Goal: Task Accomplishment & Management: Manage account settings

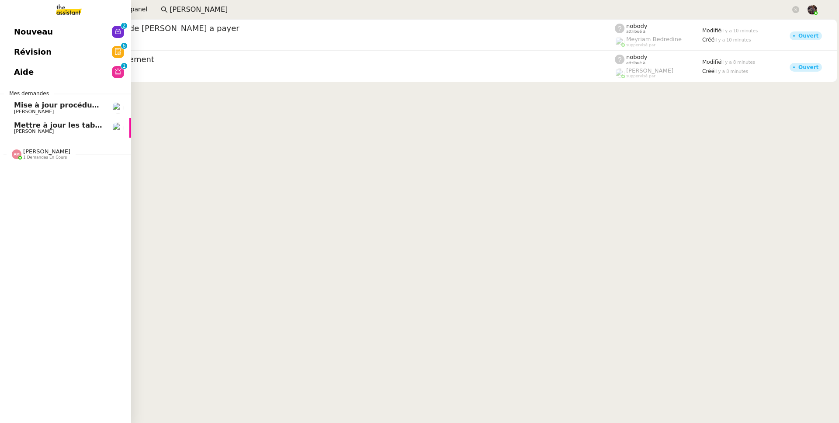
click at [21, 121] on span "Mettre à jour les tableaux M3N et MPAf" at bounding box center [91, 125] width 155 height 8
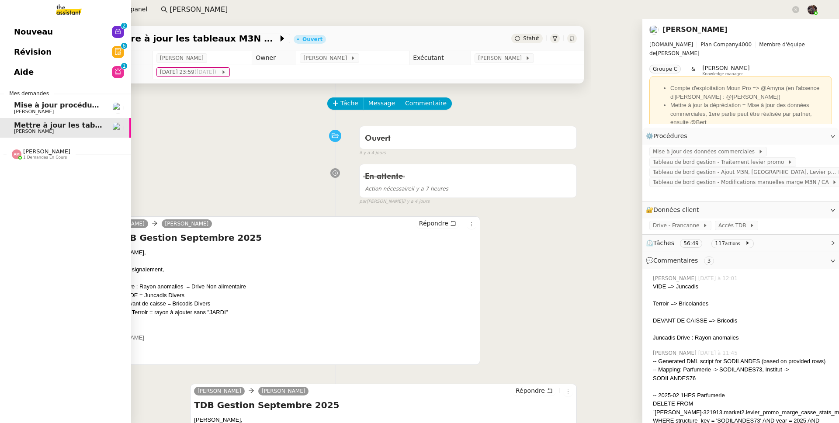
click at [10, 105] on link "Mise à jour procédure traitement FP [PERSON_NAME]" at bounding box center [65, 108] width 131 height 20
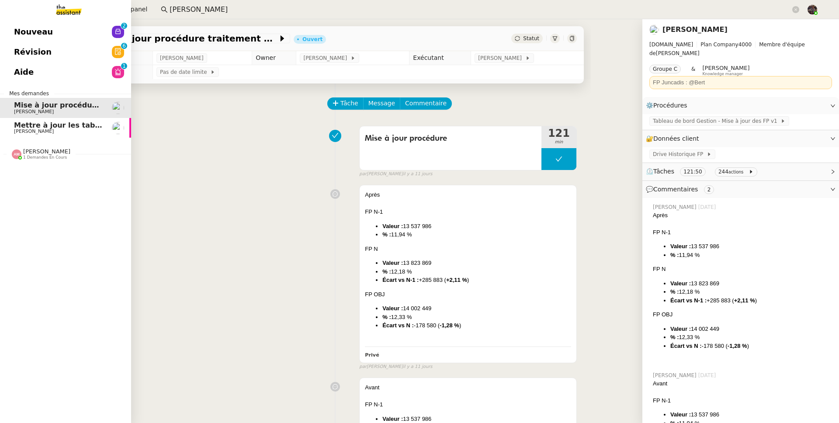
click at [46, 63] on link "Aide 0 1 2 3 4 5 6 7 8 9" at bounding box center [65, 72] width 131 height 20
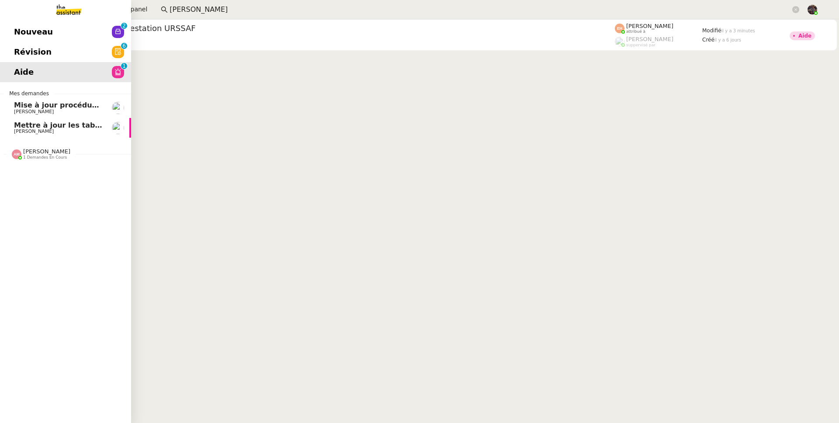
click at [28, 133] on span "[PERSON_NAME]" at bounding box center [58, 131] width 88 height 5
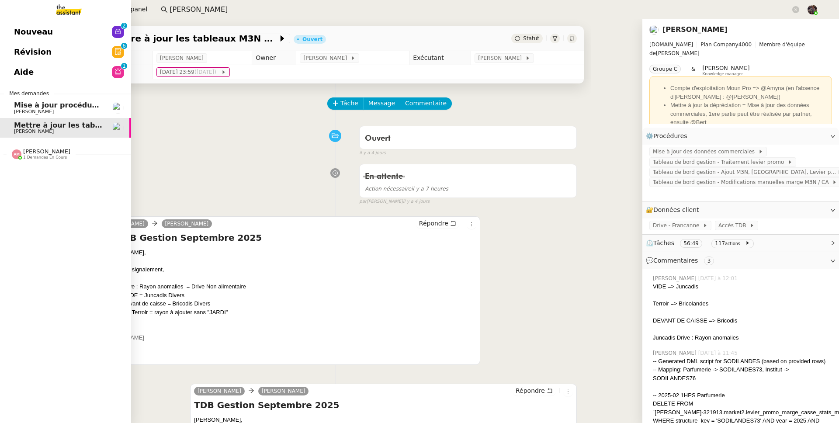
click at [85, 154] on nz-divider "[PERSON_NAME] 1 demandes en cours" at bounding box center [68, 153] width 131 height 11
click at [83, 169] on span "Mettre à jour le FP pour septembre 2025" at bounding box center [96, 171] width 165 height 8
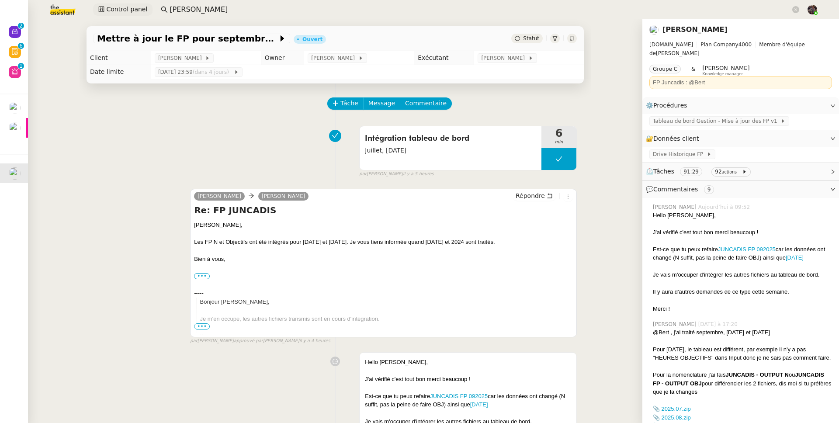
click at [116, 14] on button "Control panel" at bounding box center [122, 9] width 59 height 12
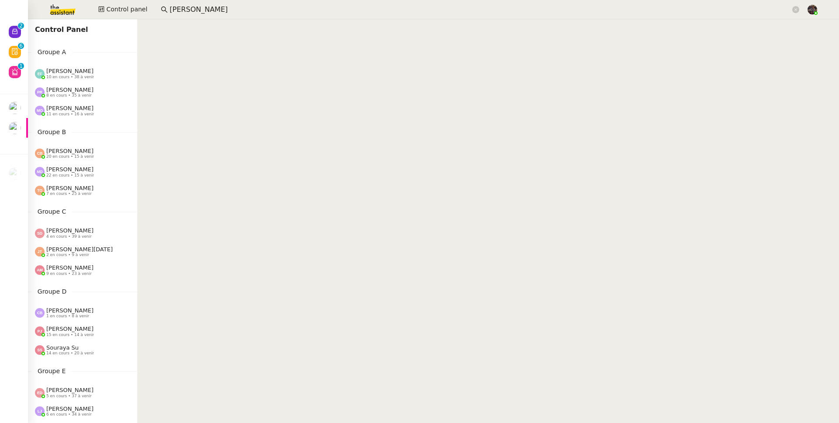
click at [74, 269] on span "[PERSON_NAME]" at bounding box center [69, 267] width 47 height 7
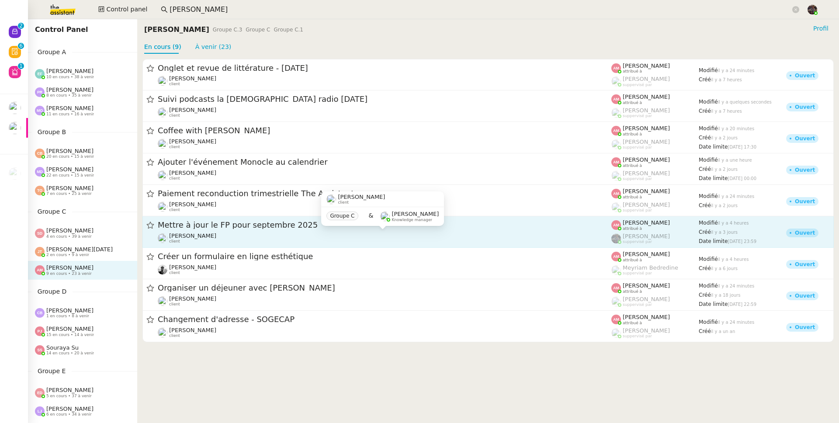
click at [248, 238] on div "[PERSON_NAME] client" at bounding box center [385, 238] width 454 height 11
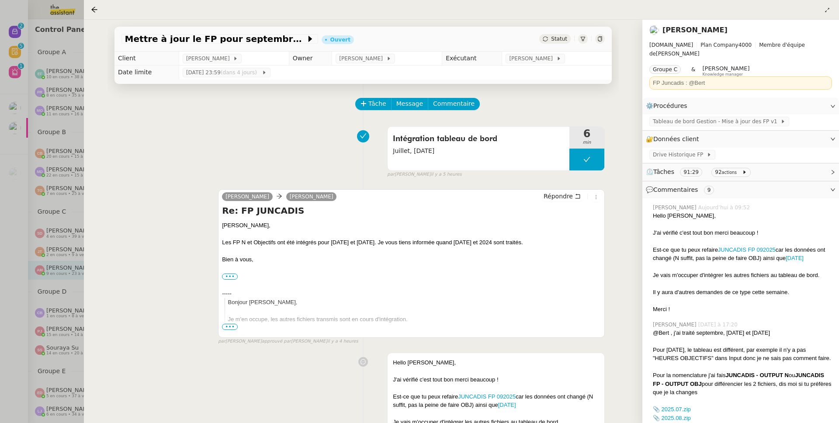
click at [11, 287] on div at bounding box center [419, 211] width 839 height 423
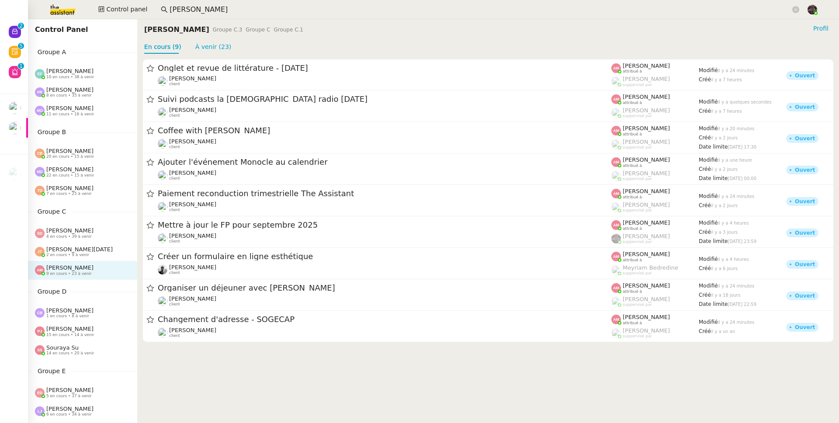
click at [83, 236] on span "4 en cours • 39 à venir" at bounding box center [68, 236] width 45 height 5
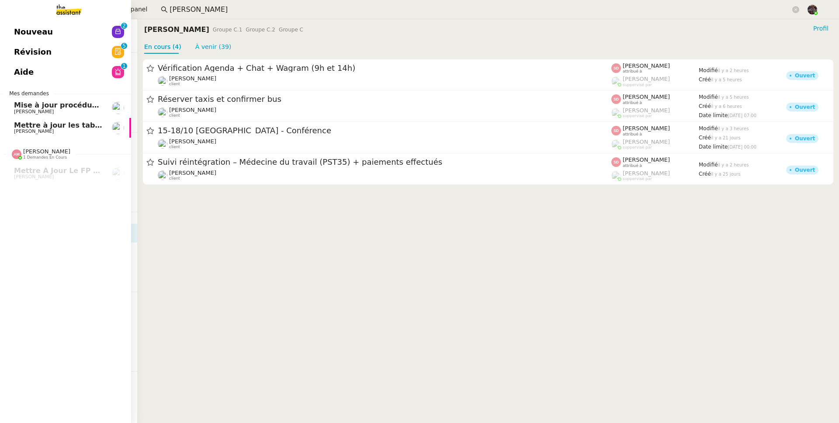
click at [19, 69] on link "Aide 0 1 2 3 4 5 6 7 8 9" at bounding box center [65, 72] width 131 height 20
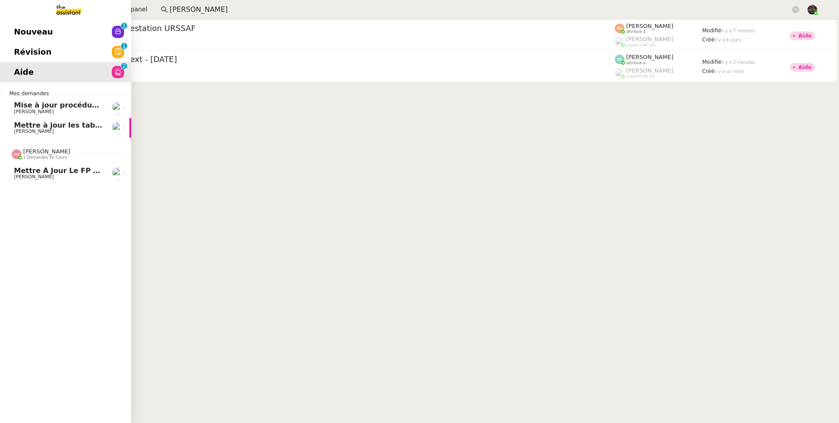
click at [28, 166] on link "Mettre à jour le FP pour [DATE] [PERSON_NAME]" at bounding box center [65, 173] width 131 height 20
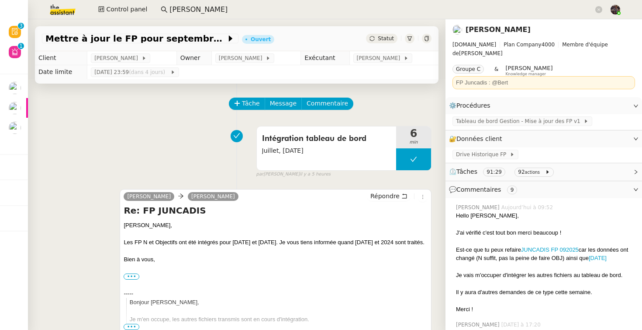
click at [151, 137] on div "Intégration tableau de bord Juillet, [DATE] 6 min false par [PERSON_NAME] il y …" at bounding box center [237, 150] width 390 height 56
click at [132, 140] on div "Intégration tableau de bord Juillet, [DATE] 6 min false par [PERSON_NAME] il y …" at bounding box center [237, 150] width 390 height 56
click at [177, 130] on div "Intégration tableau de bord Juillet, [DATE] 6 min false par [PERSON_NAME] il y …" at bounding box center [237, 150] width 390 height 56
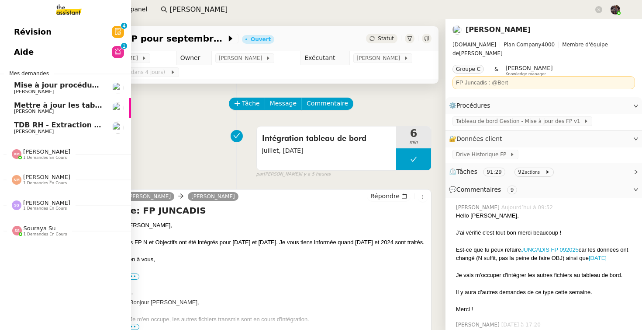
click at [18, 23] on link "Révision 0 1 2 3 4 5 6 7 8 9" at bounding box center [65, 32] width 131 height 20
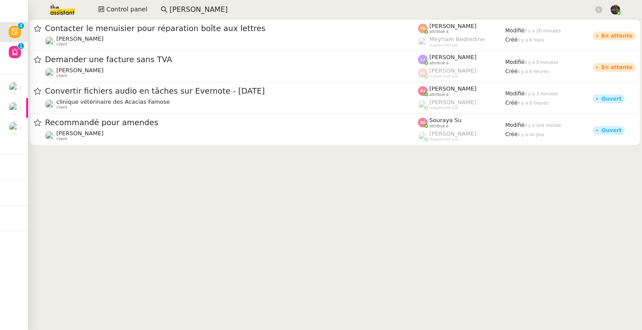
click at [175, 209] on cdk-virtual-scroll-viewport "Contacter le menuisier pour réparation boîte aux lettres [PERSON_NAME] client […" at bounding box center [335, 174] width 615 height 310
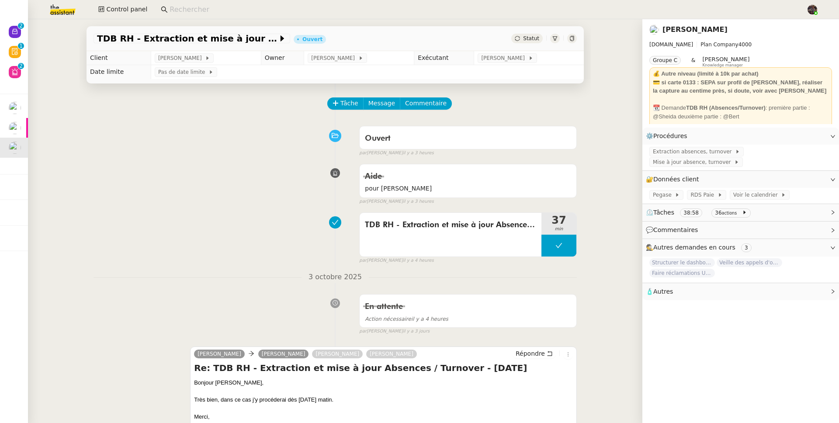
click at [29, 39] on div "TDB RH - Extraction et mise à jour Absences / Turnover - oct. 2025 Ouvert Statu…" at bounding box center [335, 221] width 615 height 404
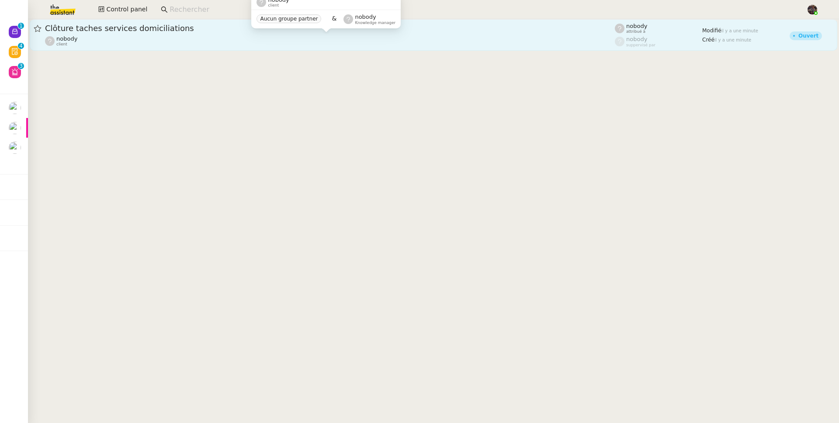
click at [121, 44] on div "nobody client" at bounding box center [330, 40] width 570 height 11
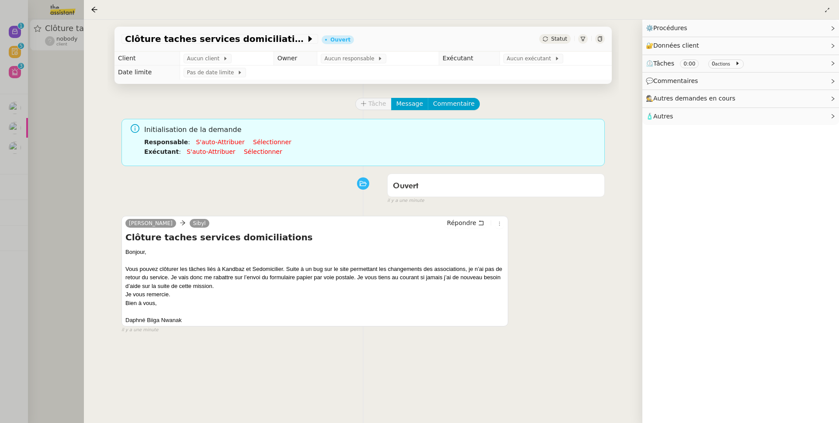
click at [57, 233] on div at bounding box center [419, 211] width 839 height 423
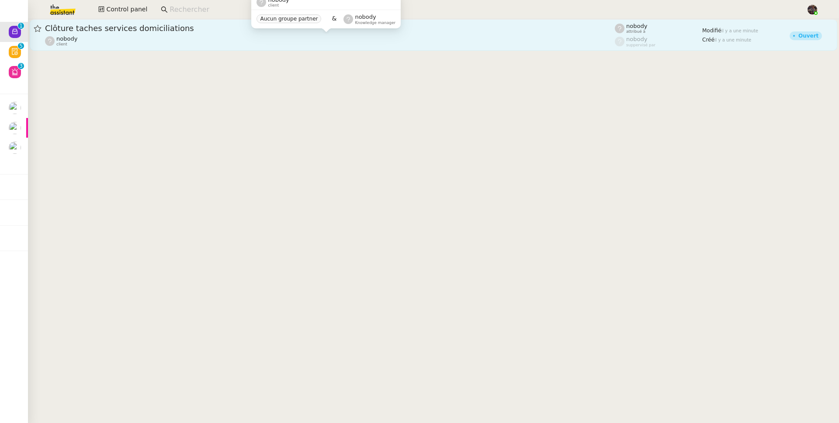
click at [104, 45] on div "nobody client" at bounding box center [330, 40] width 570 height 11
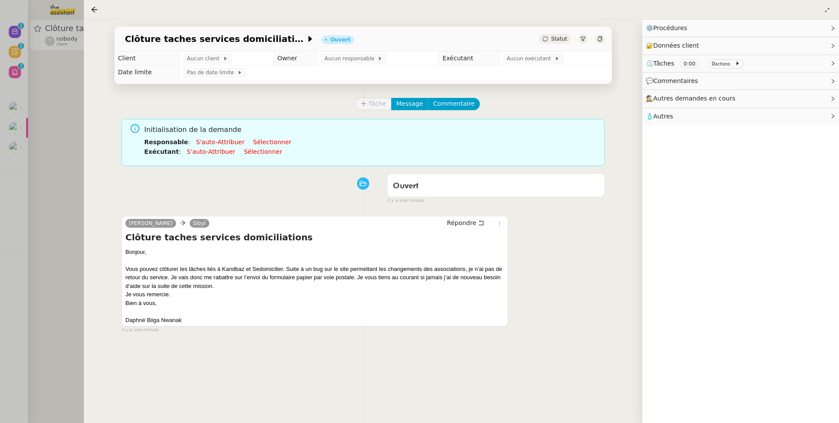
click at [38, 81] on div at bounding box center [419, 211] width 839 height 423
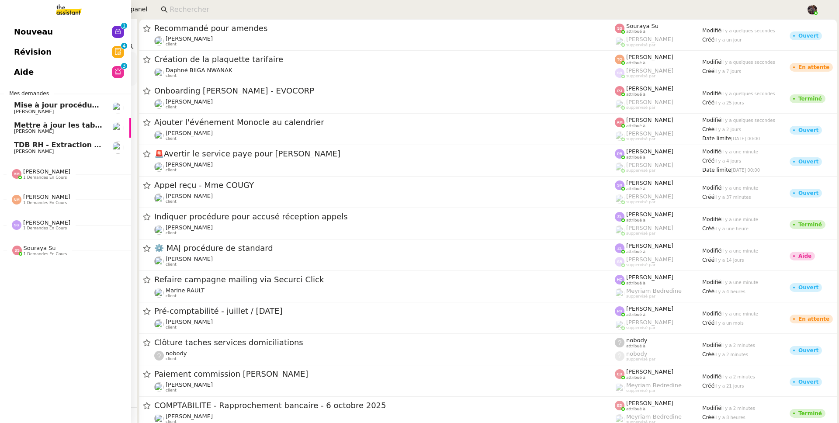
click at [54, 142] on span "TDB RH - Extraction et mise à jour Absences / Turnover - [DATE]" at bounding box center [139, 145] width 251 height 8
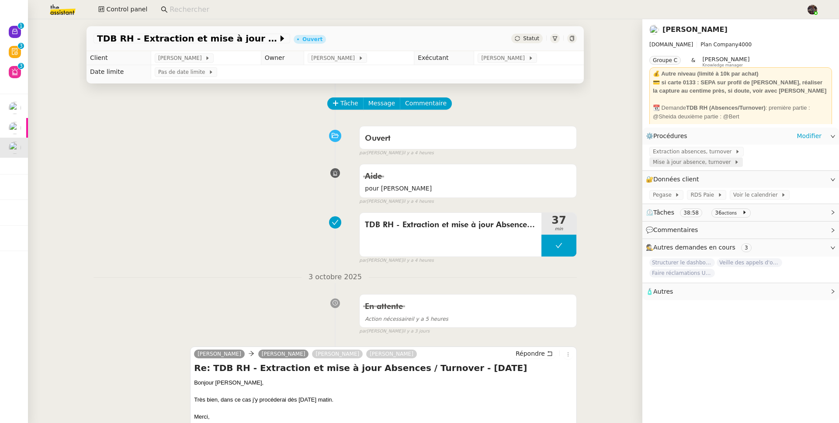
click at [701, 167] on span "Mise à jour absence, turnover" at bounding box center [693, 162] width 81 height 9
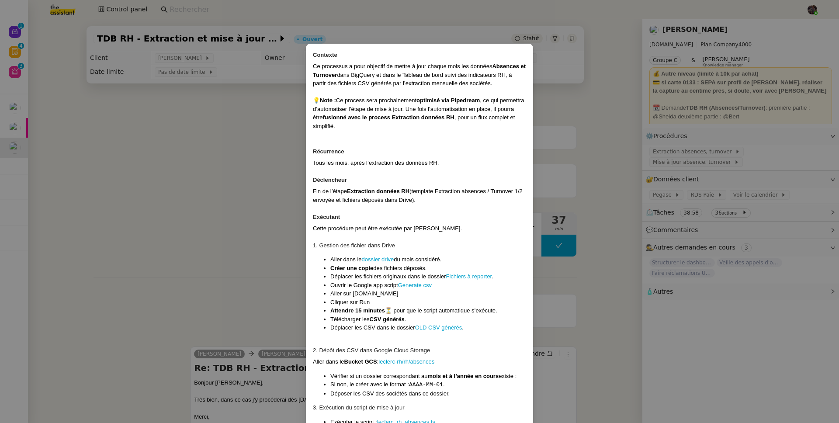
click at [256, 185] on nz-modal-container "Contexte Ce processus a pour objectif de mettre à jour chaque mois les données …" at bounding box center [419, 211] width 839 height 423
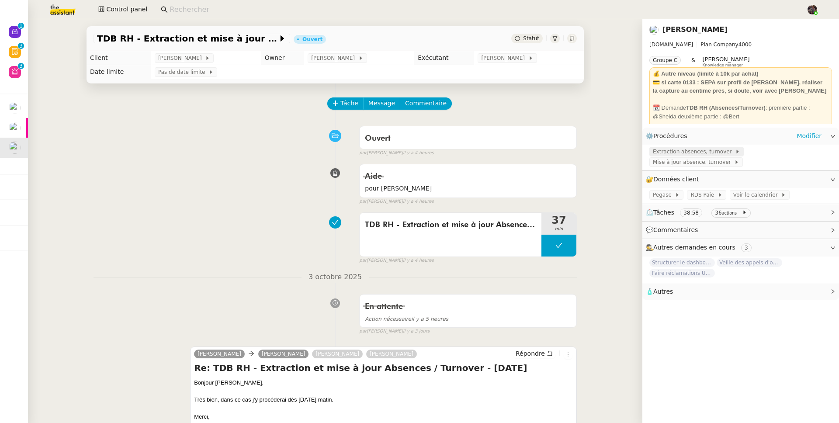
click at [712, 155] on span "Extraction absences, turnover" at bounding box center [694, 151] width 82 height 9
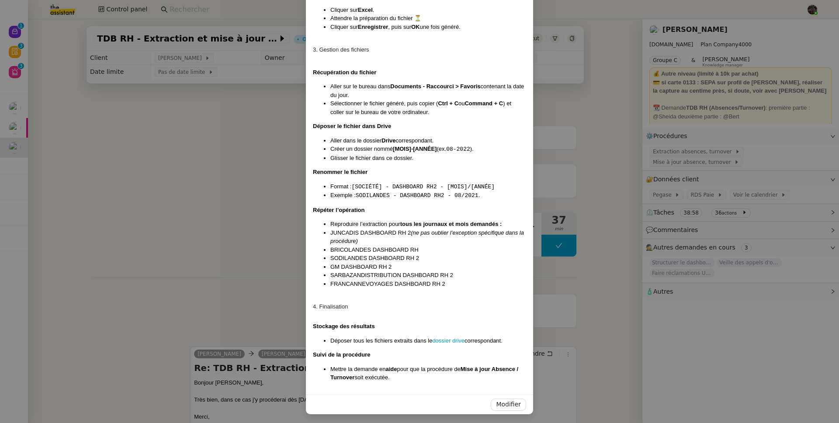
click at [711, 155] on nz-modal-container "Contexte Le but de cette procédure est d’extraire chaque mois les données RH de…" at bounding box center [419, 211] width 839 height 423
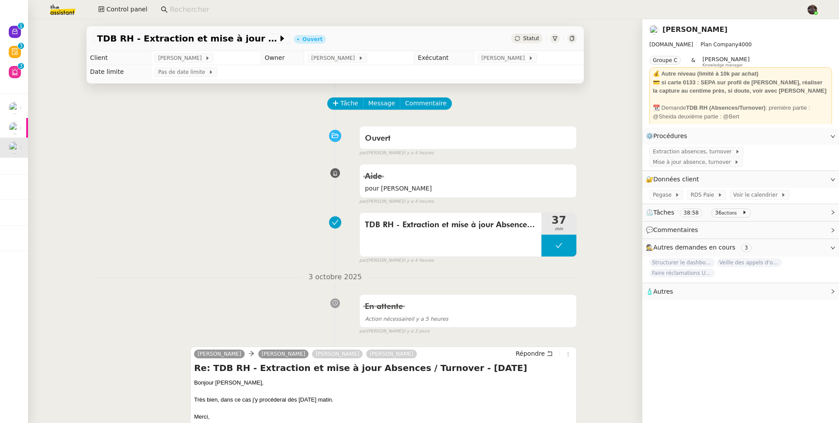
scroll to position [590, 0]
click at [665, 164] on span "Mise à jour absence, turnover" at bounding box center [693, 162] width 81 height 9
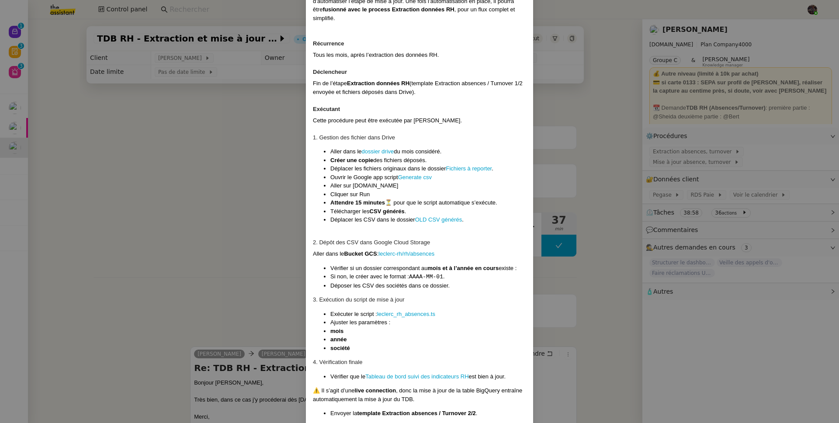
scroll to position [68, 0]
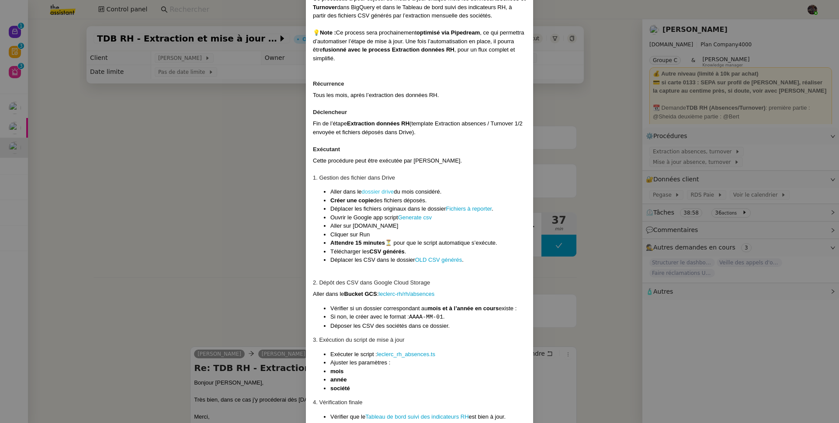
click at [380, 190] on link "dossier drive" at bounding box center [378, 191] width 32 height 7
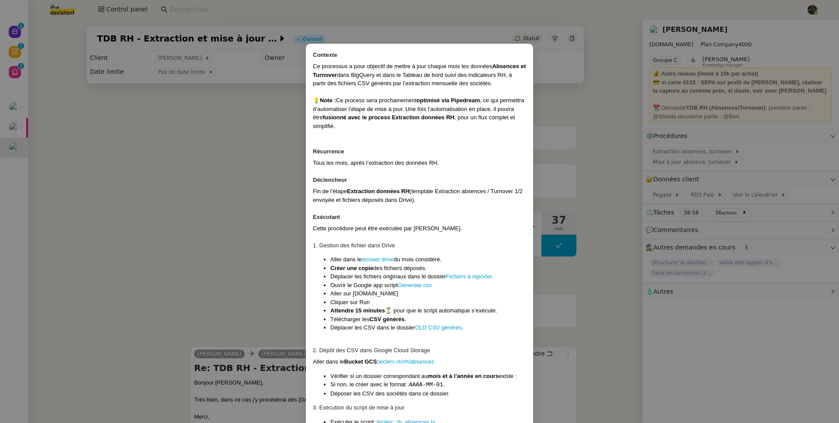
click at [228, 128] on nz-modal-container "Contexte Ce processus a pour objectif de mettre à jour chaque mois les données …" at bounding box center [419, 211] width 839 height 423
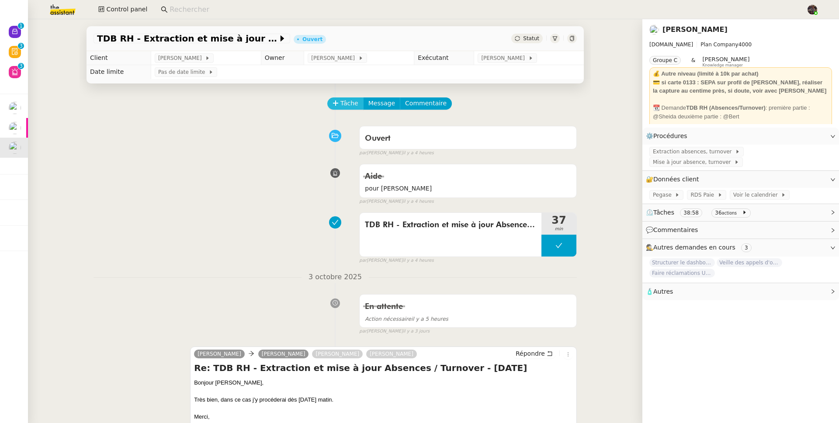
click at [341, 109] on button "Tâche" at bounding box center [345, 103] width 36 height 12
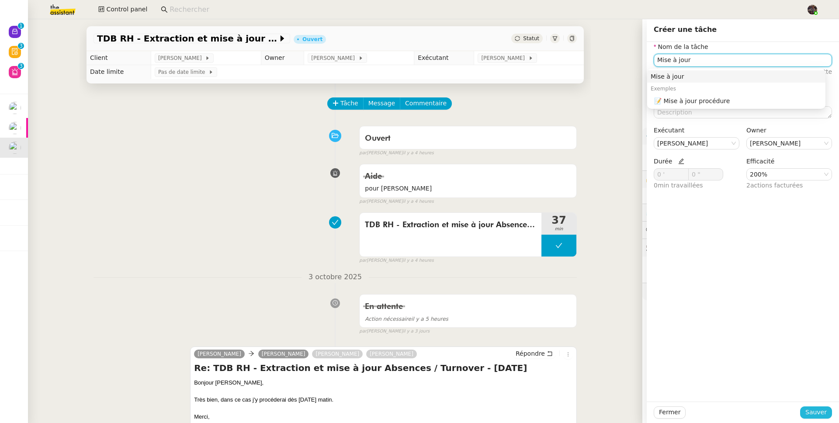
type input "Mise à jour"
click at [809, 413] on span "Sauver" at bounding box center [816, 412] width 21 height 10
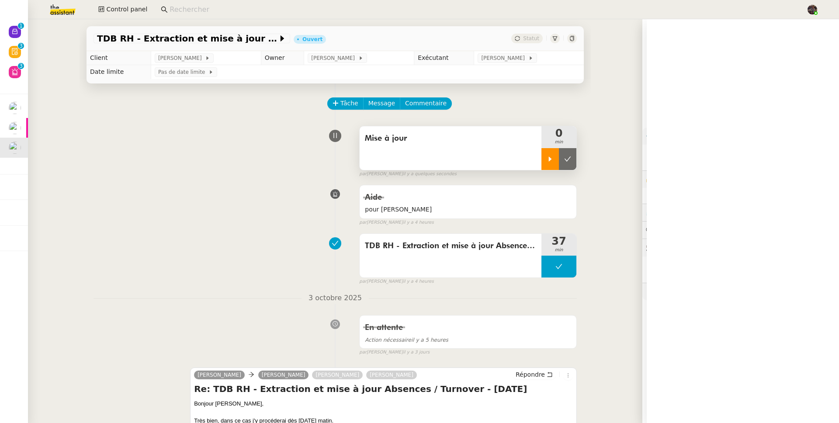
click at [542, 167] on div at bounding box center [550, 159] width 17 height 22
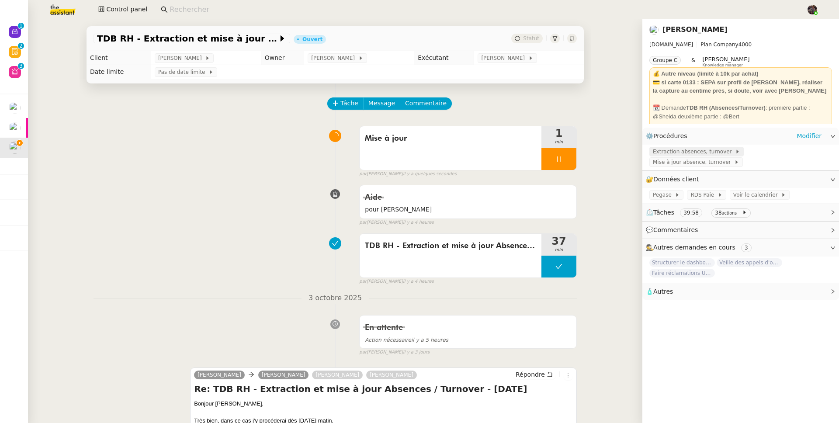
click at [702, 151] on span "Extraction absences, turnover" at bounding box center [694, 151] width 82 height 9
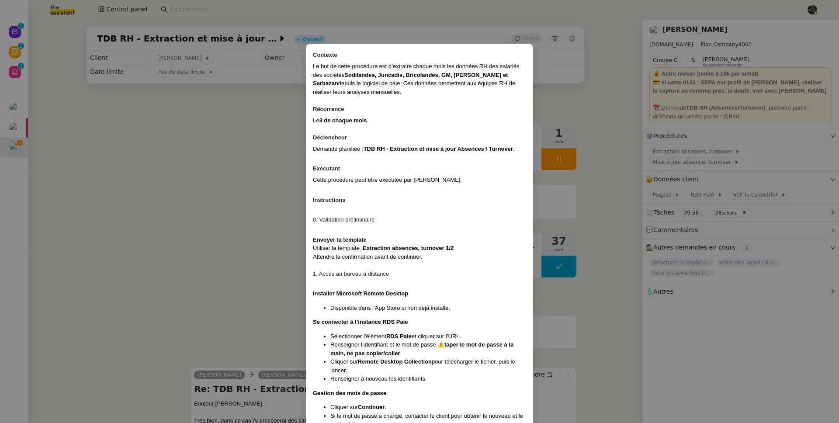
scroll to position [634, 0]
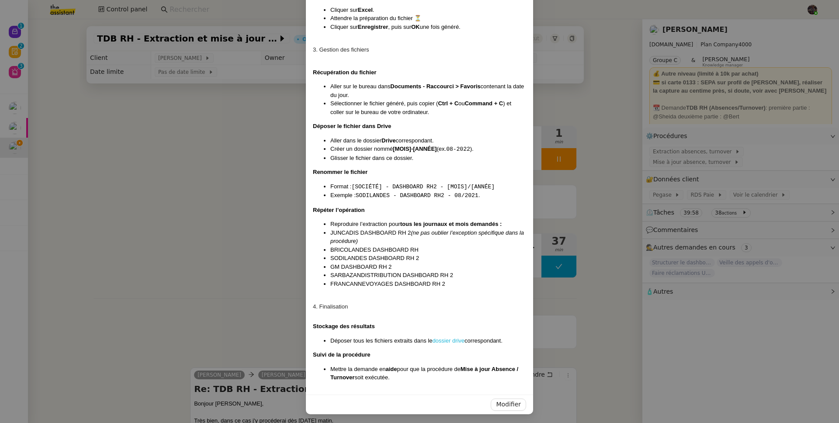
click at [448, 341] on link "dossier drive" at bounding box center [448, 340] width 32 height 7
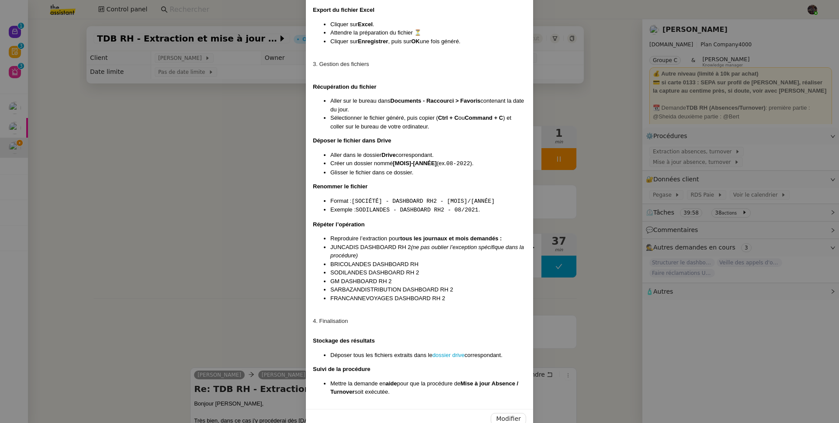
drag, startPoint x: 248, startPoint y: 222, endPoint x: 399, endPoint y: 200, distance: 152.4
click at [248, 222] on nz-modal-container "Contexte Le but de cette procédure est d’extraire chaque mois les données RH de…" at bounding box center [419, 211] width 839 height 423
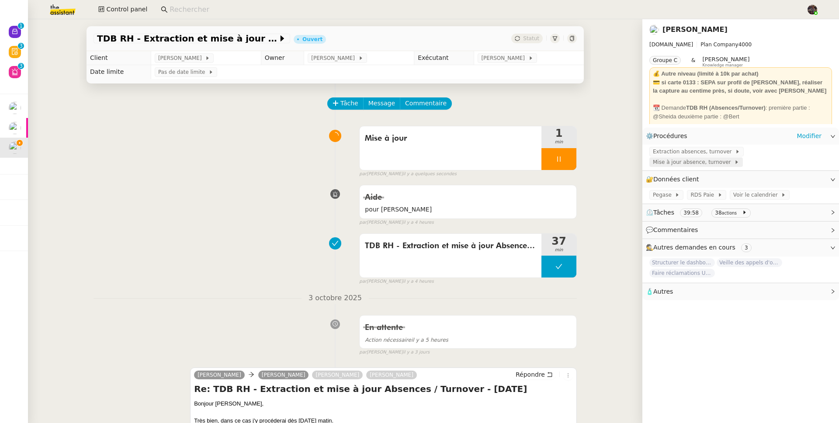
click at [665, 160] on span "Mise à jour absence, turnover" at bounding box center [693, 162] width 81 height 9
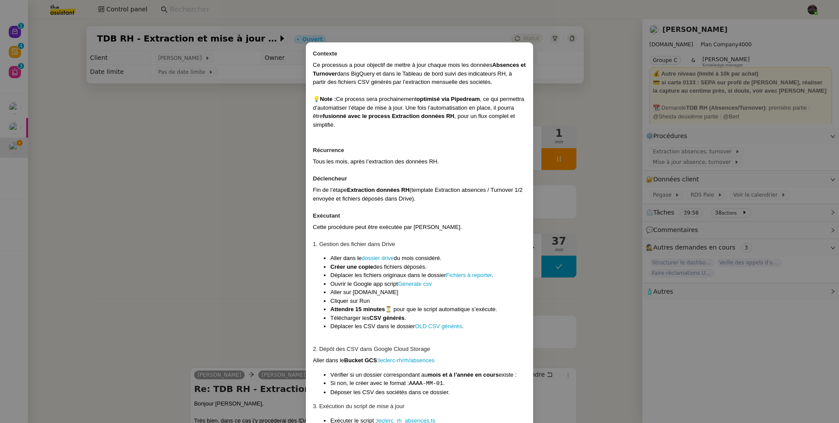
scroll to position [2, 0]
click at [471, 272] on link "Fichiers à reporter" at bounding box center [469, 274] width 46 height 7
click at [184, 182] on nz-modal-container "Contexte Ce processus a pour objectif de mettre à jour chaque mois les données …" at bounding box center [419, 211] width 839 height 423
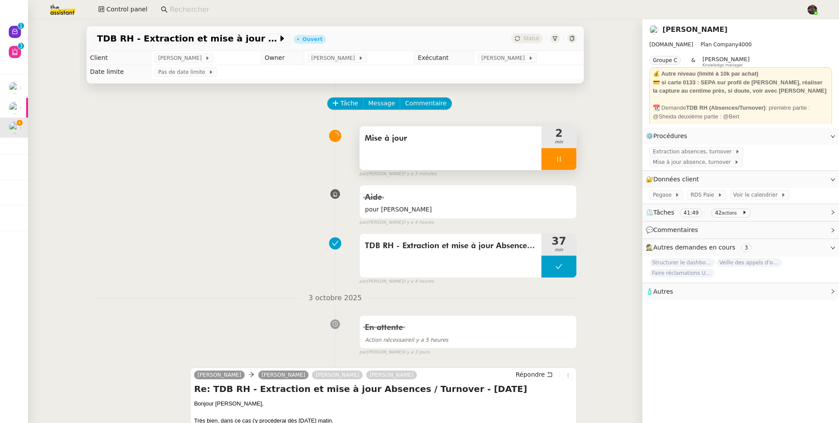
click at [542, 162] on div at bounding box center [559, 159] width 35 height 22
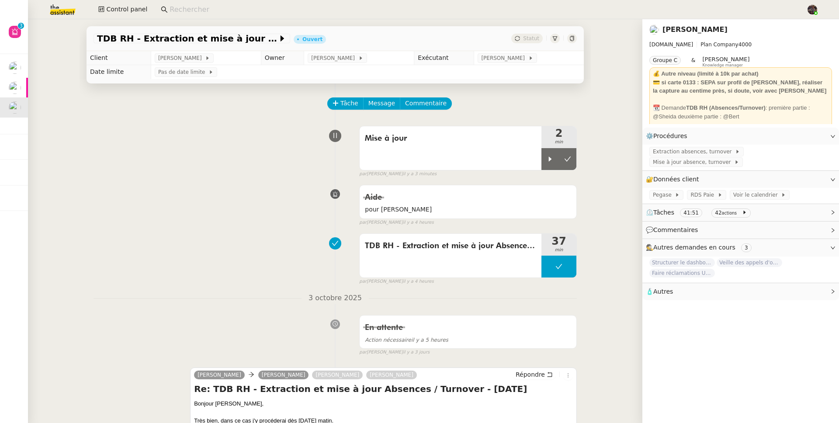
click at [69, 5] on img at bounding box center [56, 9] width 68 height 19
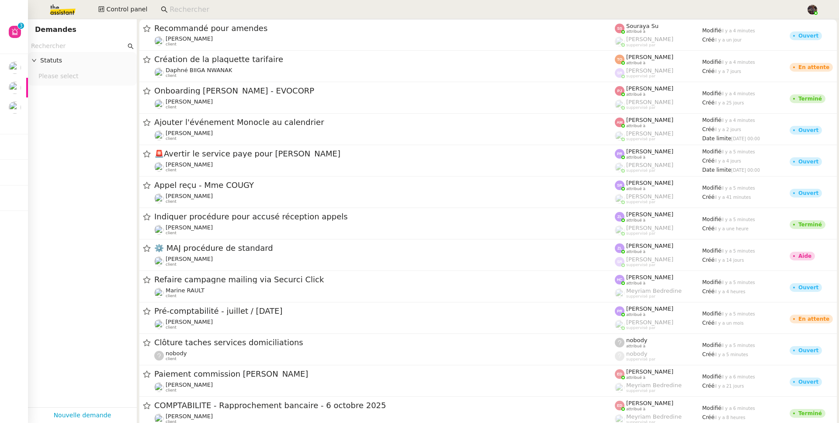
click at [66, 49] on input "text" at bounding box center [78, 46] width 95 height 10
click at [64, 69] on div "Please select" at bounding box center [82, 77] width 109 height 16
click at [69, 39] on nz-page-header "Demandes" at bounding box center [82, 29] width 109 height 21
click at [67, 45] on input "text" at bounding box center [78, 46] width 95 height 10
click at [185, 9] on input at bounding box center [484, 10] width 628 height 12
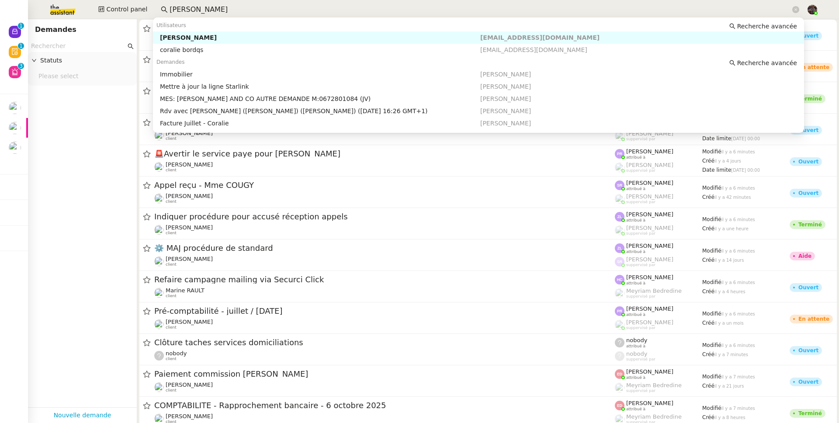
click at [201, 38] on div "[PERSON_NAME]" at bounding box center [320, 38] width 320 height 8
type input "coralie bordas"
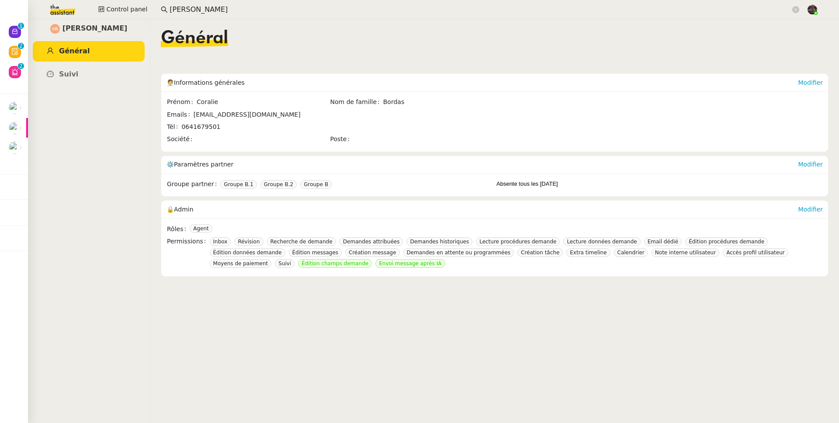
click at [69, 3] on img at bounding box center [56, 9] width 68 height 19
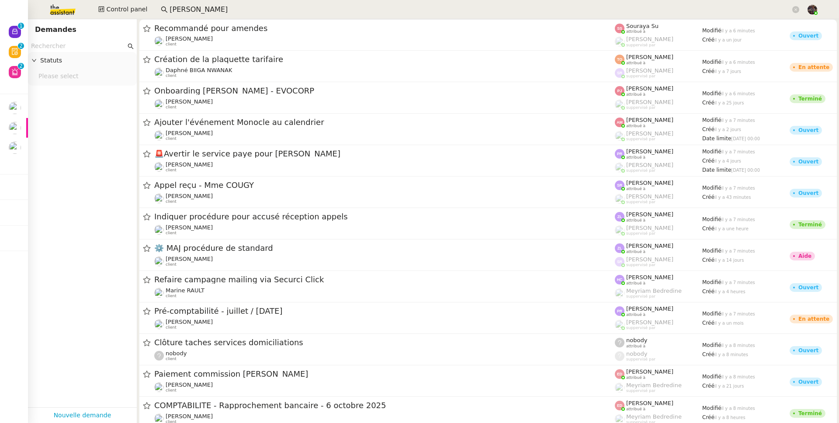
click at [91, 46] on input "text" at bounding box center [78, 46] width 95 height 10
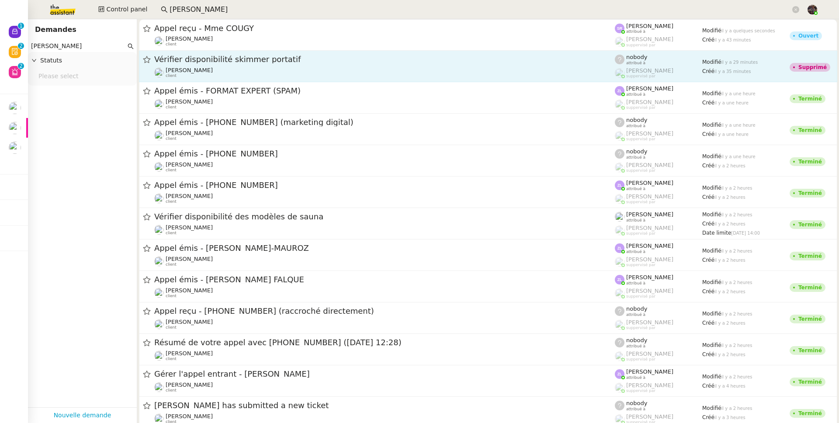
type input "frank mu"
click at [213, 71] on span "Franck MUFFAT-JEANDET" at bounding box center [189, 70] width 47 height 7
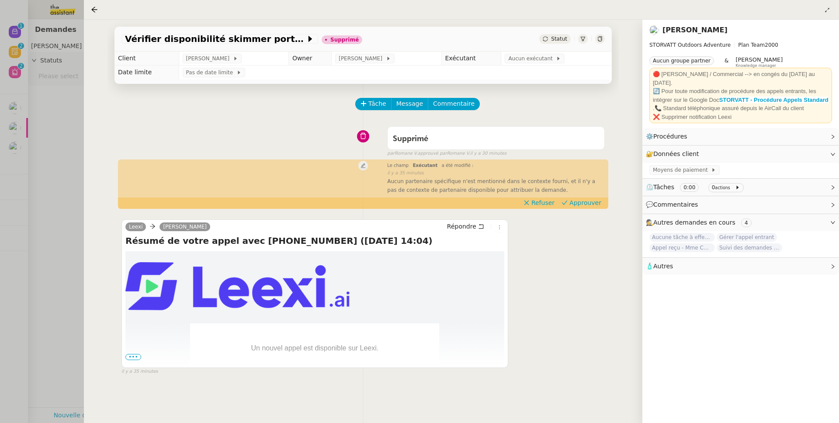
click at [682, 34] on link "Franck MUFFAT-JEANDET" at bounding box center [695, 30] width 65 height 8
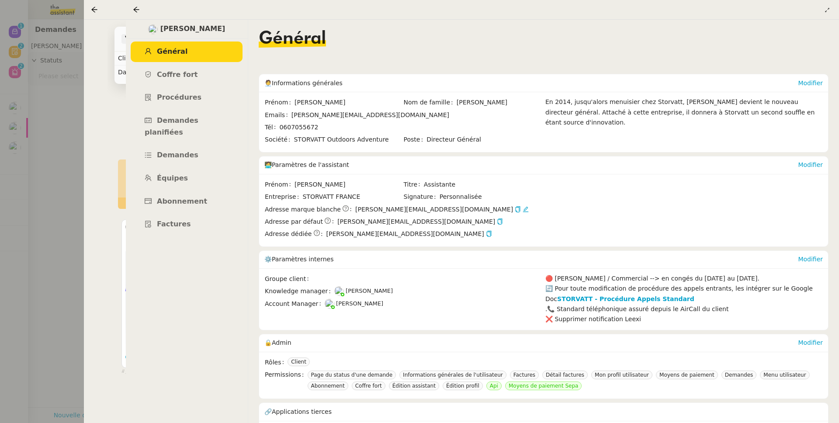
click at [122, 43] on div "Vérifier disponibilité skimmer portatif" at bounding box center [220, 39] width 197 height 10
click at [89, 18] on nz-page-header at bounding box center [461, 10] width 755 height 20
click at [75, 34] on div at bounding box center [419, 211] width 839 height 423
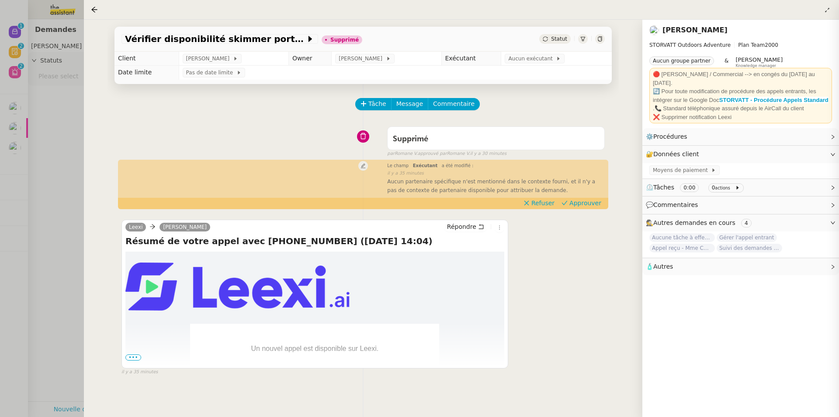
click at [75, 34] on div at bounding box center [419, 208] width 839 height 417
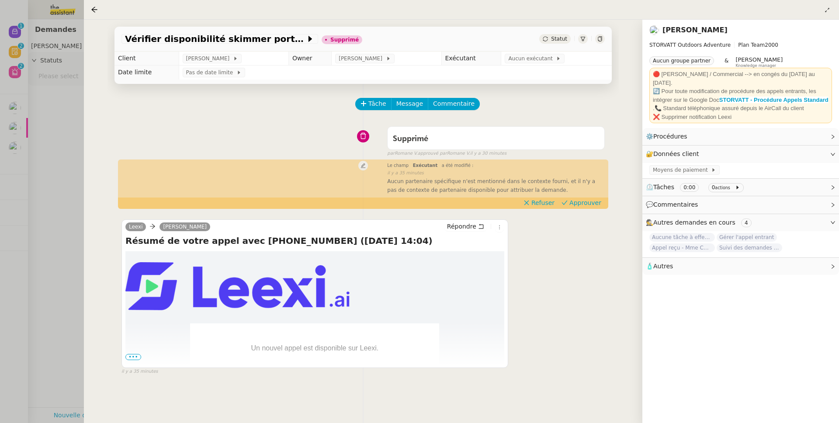
click at [75, 34] on div at bounding box center [419, 211] width 839 height 423
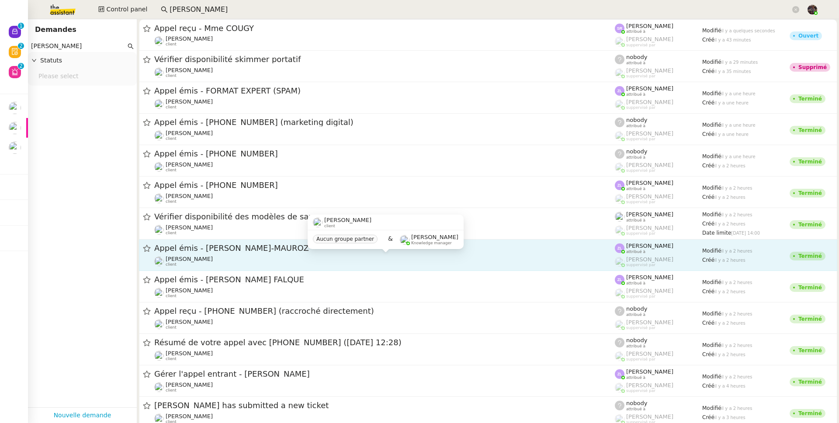
click at [410, 264] on div "Franck MUFFAT-JEANDET client" at bounding box center [384, 261] width 461 height 11
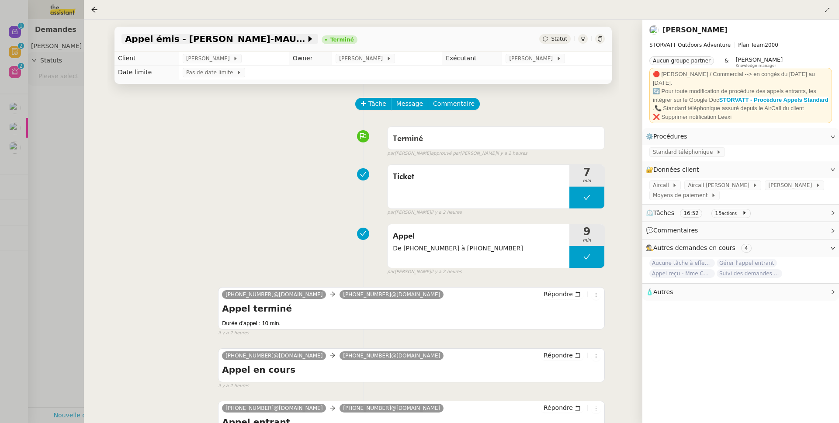
click at [200, 36] on span "Appel émis - M. GACHET-MAUROZ" at bounding box center [215, 39] width 181 height 9
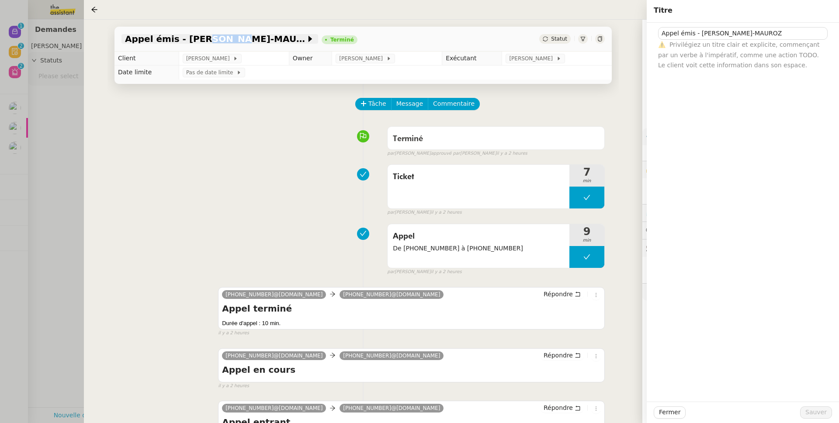
click at [200, 36] on span "Appel émis - M. GACHET-MAUROZ" at bounding box center [215, 39] width 181 height 9
click at [202, 106] on div "Tâche Message Commentaire" at bounding box center [363, 108] width 483 height 21
click at [72, 132] on div at bounding box center [419, 211] width 839 height 423
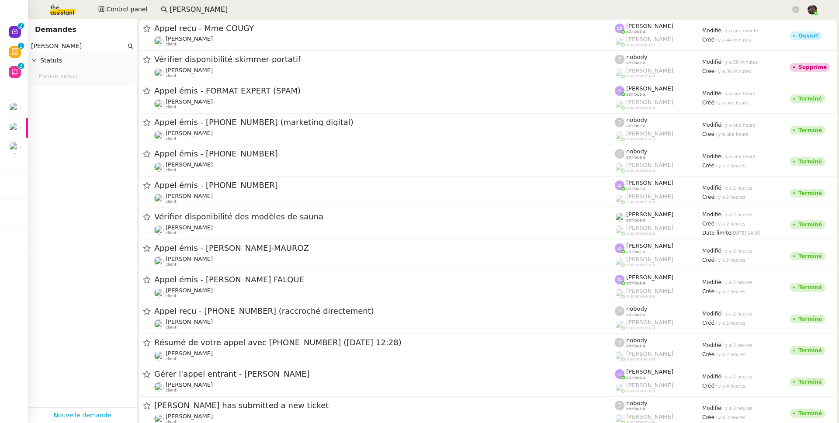
click at [213, 14] on input "coralie bordas" at bounding box center [480, 10] width 621 height 12
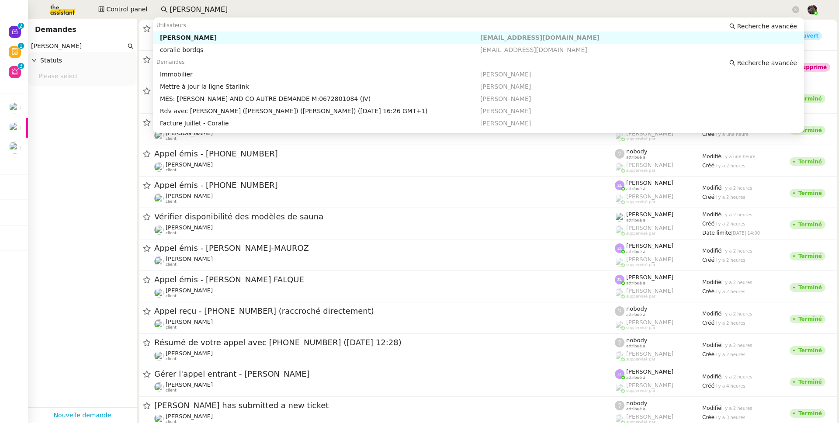
click at [210, 34] on div "[PERSON_NAME]" at bounding box center [320, 38] width 320 height 8
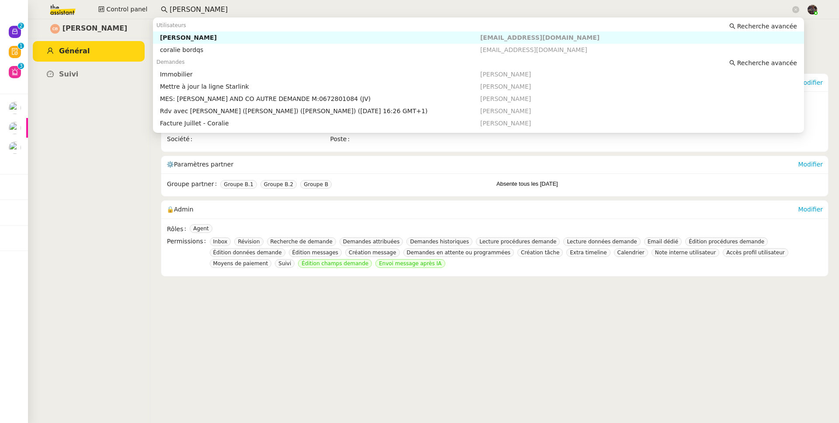
click at [196, 11] on input "coralie bordas" at bounding box center [480, 10] width 621 height 12
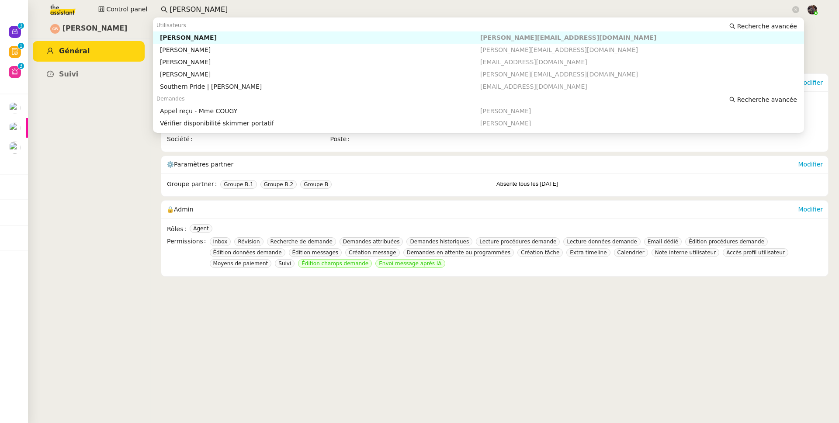
type input "frank m"
click at [215, 30] on div "Utilisateurs Recherche avancée" at bounding box center [478, 25] width 651 height 12
click at [217, 34] on div "Franck MUFFAT-JEANDET" at bounding box center [320, 38] width 320 height 8
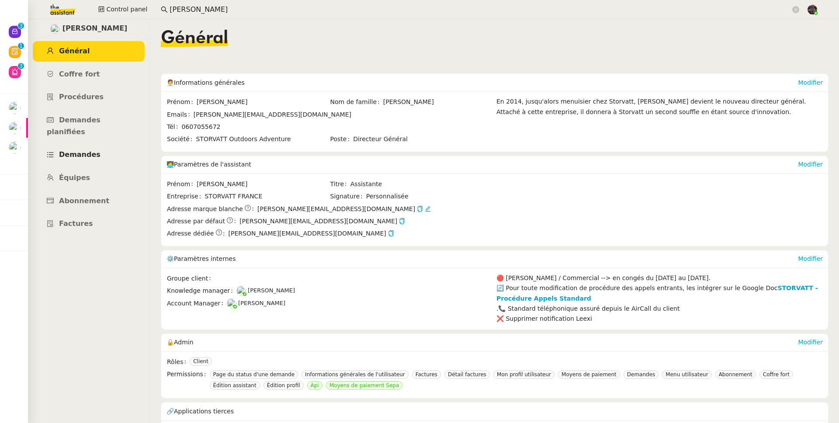
click at [102, 147] on link "Demandes" at bounding box center [89, 155] width 112 height 21
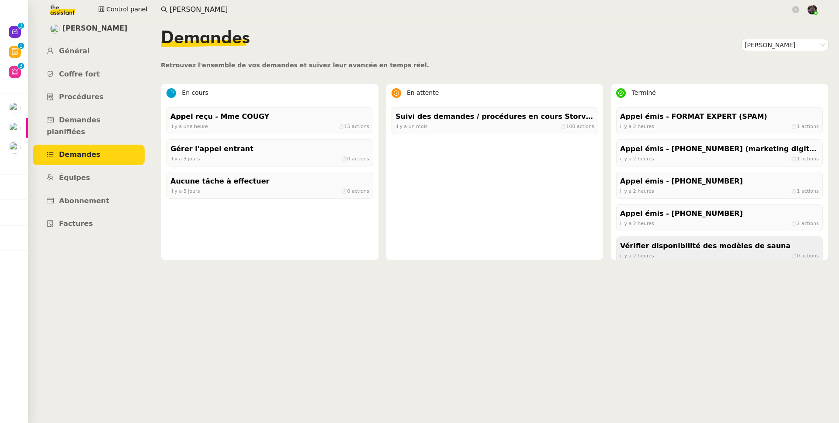
click at [664, 245] on div "Vérifier disponibilité des modèles de sauna" at bounding box center [719, 246] width 199 height 12
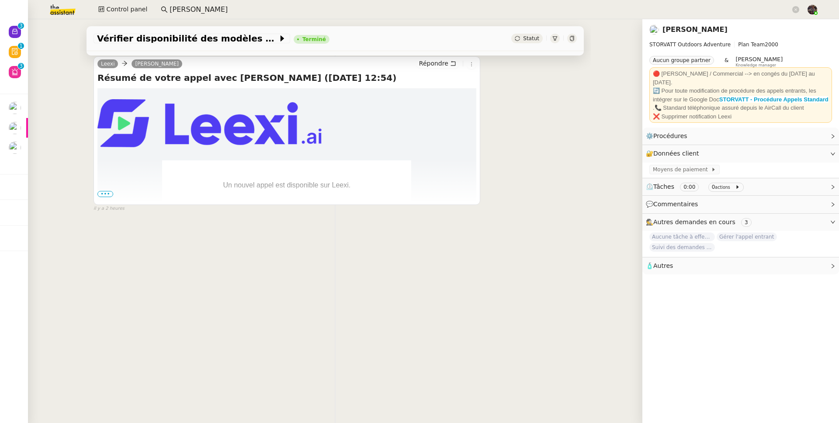
scroll to position [117, 0]
click at [53, 13] on img at bounding box center [56, 9] width 68 height 19
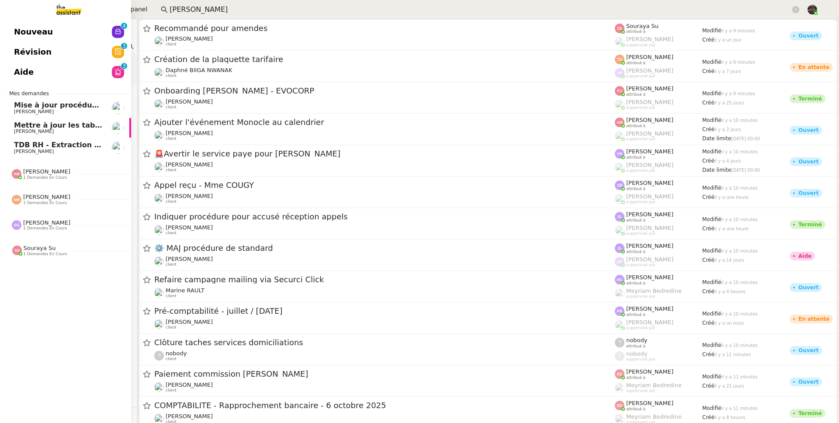
click at [14, 144] on span "TDB RH - Extraction et mise à jour Absences / Turnover - [DATE]" at bounding box center [139, 145] width 251 height 8
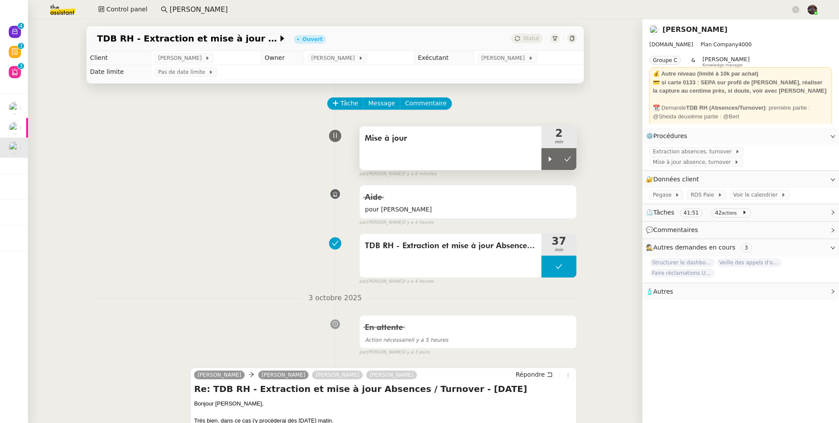
click at [480, 143] on span "Mise à jour" at bounding box center [450, 138] width 171 height 13
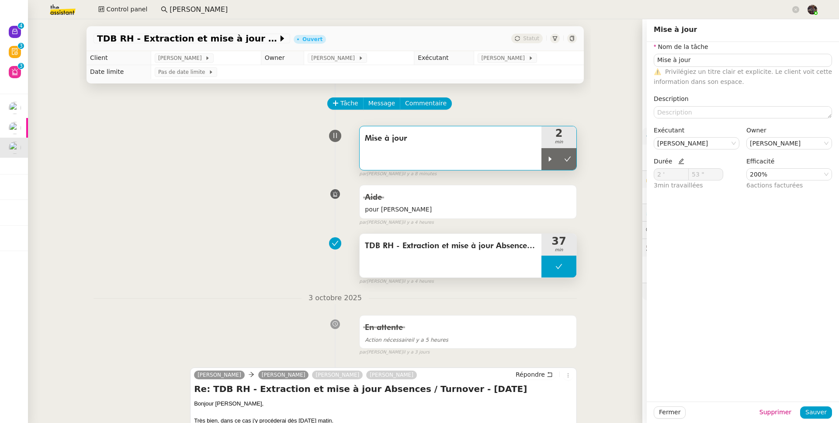
click at [482, 242] on span "TDB RH - Extraction et mise à jour Absences / Turnover - [DATE]" at bounding box center [450, 246] width 171 height 13
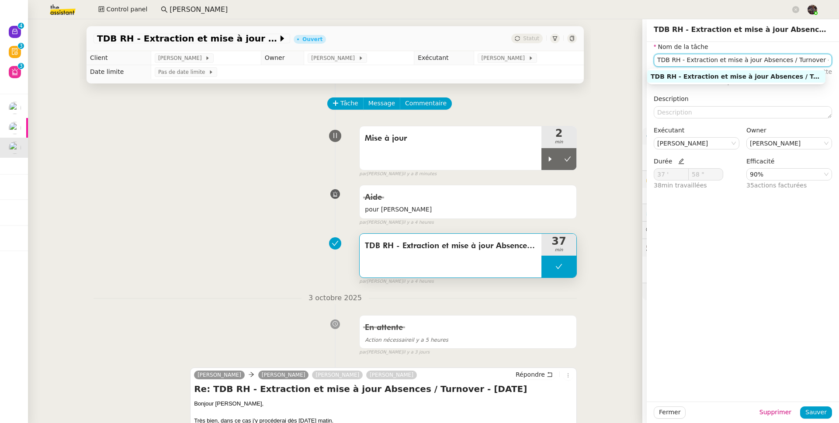
scroll to position [0, 23]
drag, startPoint x: 719, startPoint y: 64, endPoint x: 839, endPoint y: 63, distance: 119.3
click at [839, 63] on nz-layout "TDB RH - Extraction et mise à jour Absences / Turnover - oct. 2025 Ouvert Statu…" at bounding box center [433, 221] width 811 height 404
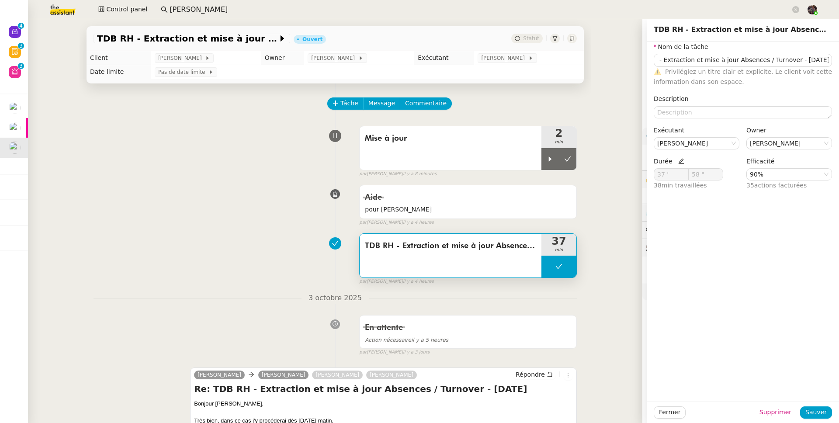
click at [152, 189] on div "Aide pour Bert false par Sheida D. il y a 4 heures" at bounding box center [335, 203] width 483 height 45
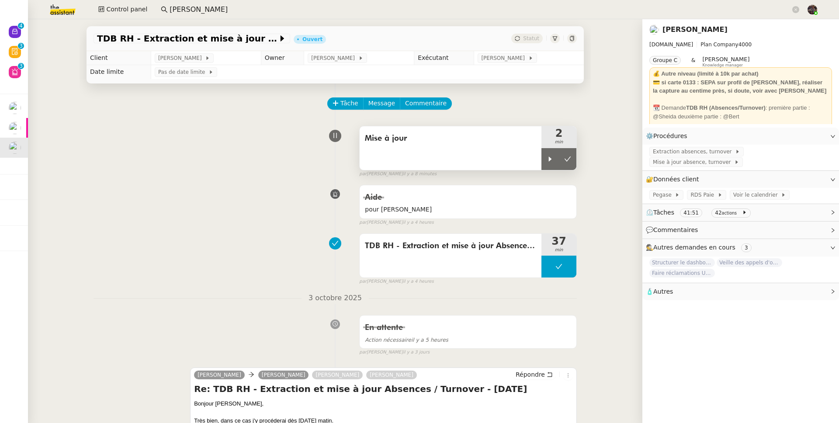
click at [381, 147] on div "Mise à jour" at bounding box center [451, 148] width 182 height 44
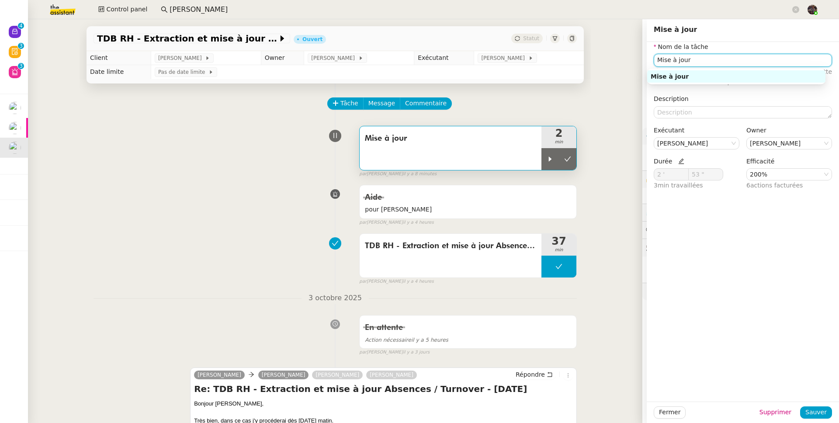
click at [718, 57] on input "Mise à jour" at bounding box center [743, 60] width 178 height 13
type input "Mise à jour tableau de bord"
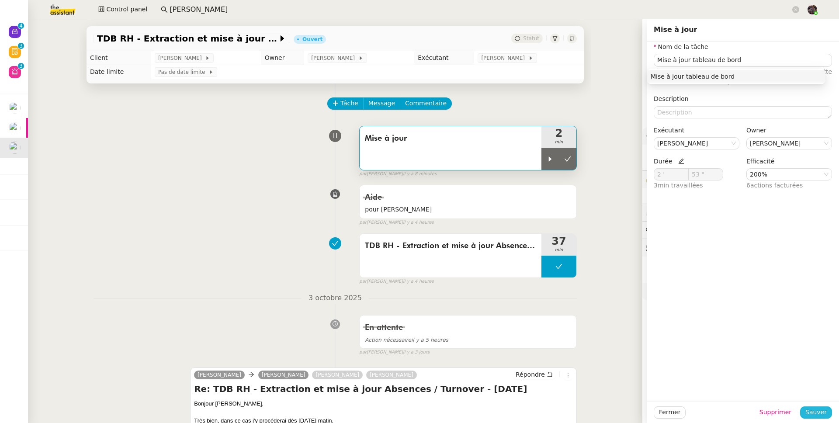
click at [807, 406] on div "Fermer Supprimer Sauver" at bounding box center [743, 412] width 192 height 21
click at [809, 408] on span "Sauver" at bounding box center [816, 412] width 21 height 10
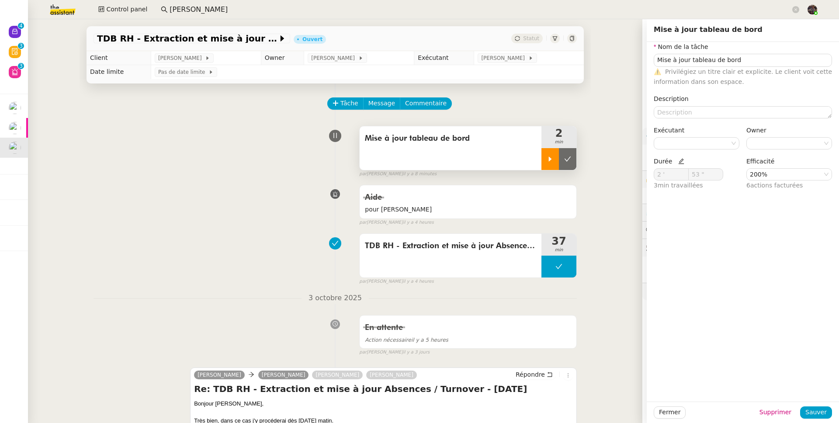
click at [542, 165] on div at bounding box center [550, 159] width 17 height 22
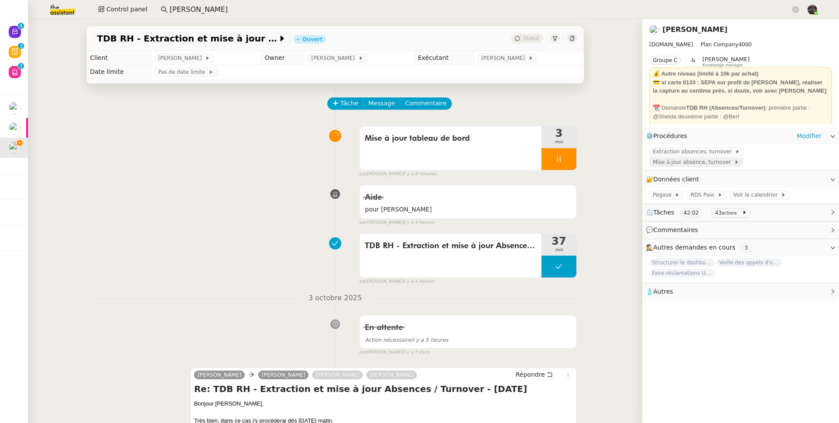
click at [692, 161] on span "Mise à jour absence, turnover" at bounding box center [693, 162] width 81 height 9
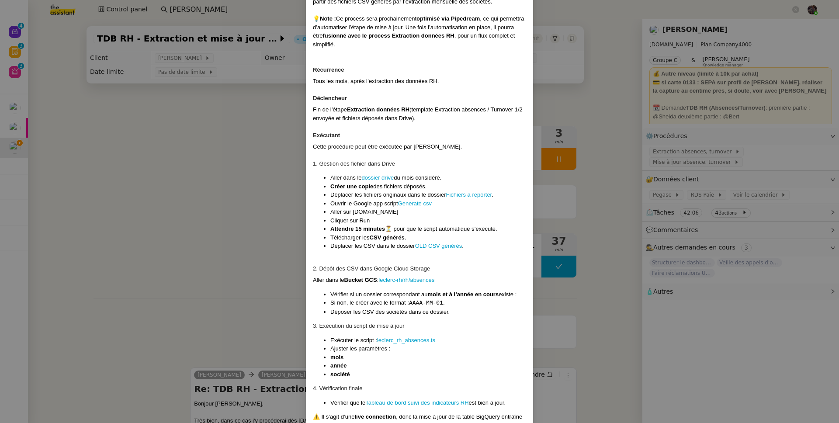
scroll to position [82, 0]
click at [404, 279] on link "leclerc-rh/rh/absences" at bounding box center [406, 279] width 56 height 7
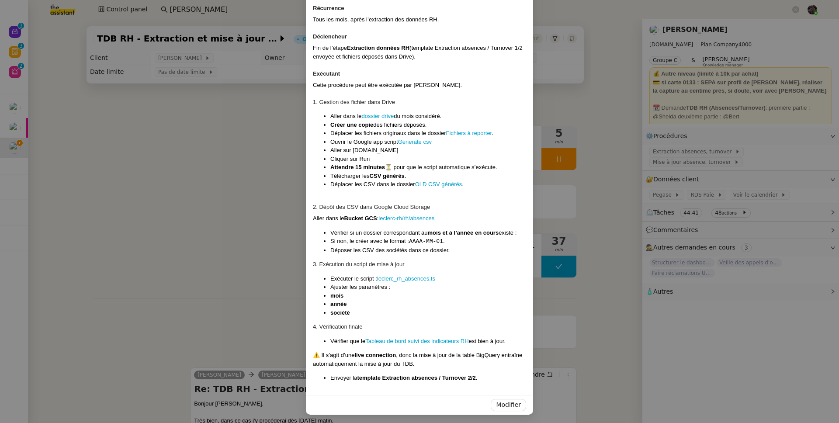
scroll to position [145, 0]
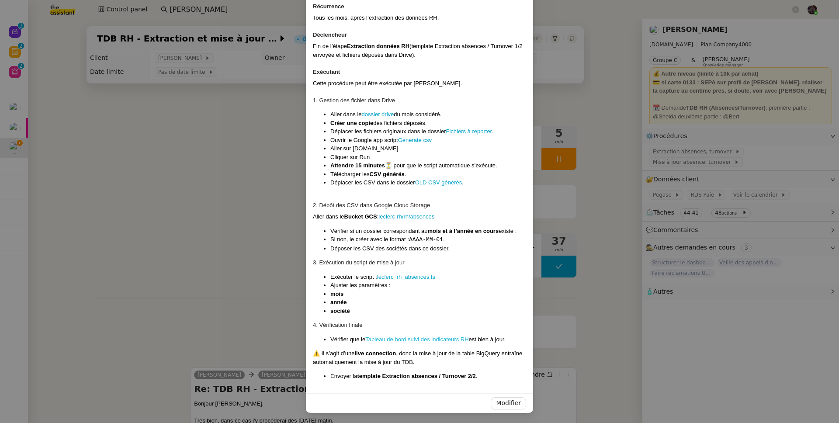
click at [439, 340] on link "Tableau de bord suivi des indicateurs RH" at bounding box center [416, 339] width 103 height 7
click at [202, 169] on nz-modal-container "Contexte Ce processus a pour objectif de mettre à jour chaque mois les données …" at bounding box center [419, 211] width 839 height 423
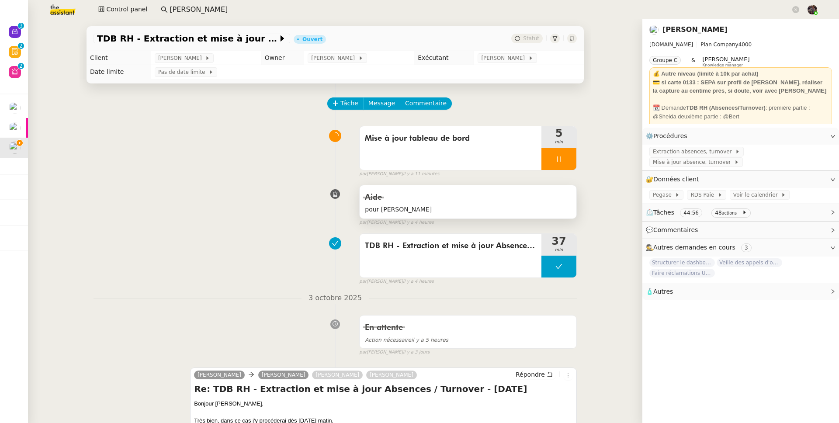
scroll to position [157, 0]
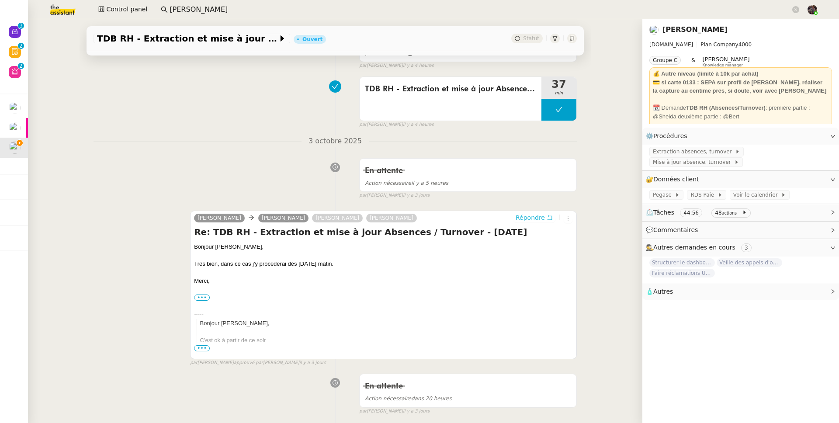
click at [529, 215] on span "Répondre" at bounding box center [530, 217] width 29 height 9
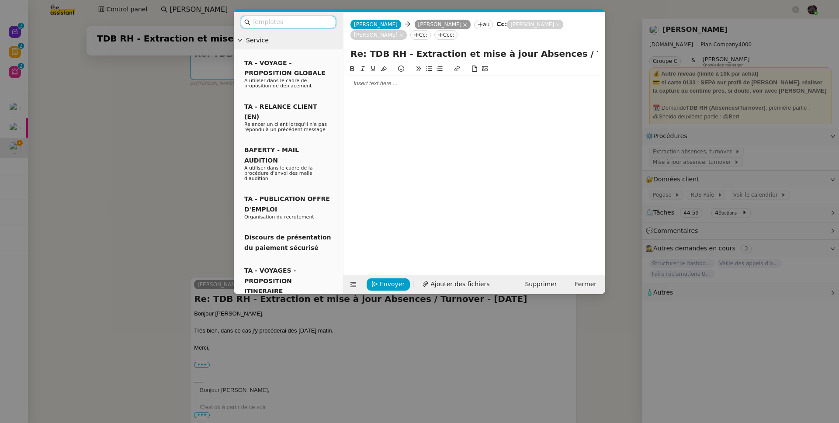
click at [275, 24] on input "text" at bounding box center [291, 22] width 79 height 10
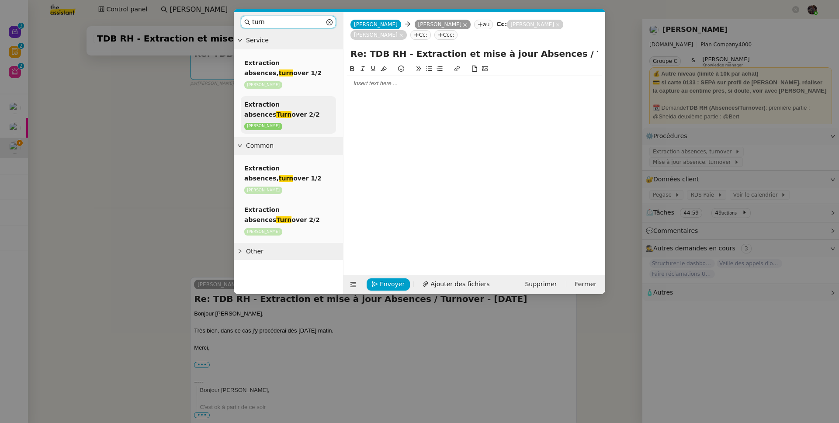
type input "turn"
click at [299, 110] on div "Extraction absences Turn over 2/2 Lydie Laulon" at bounding box center [288, 115] width 95 height 38
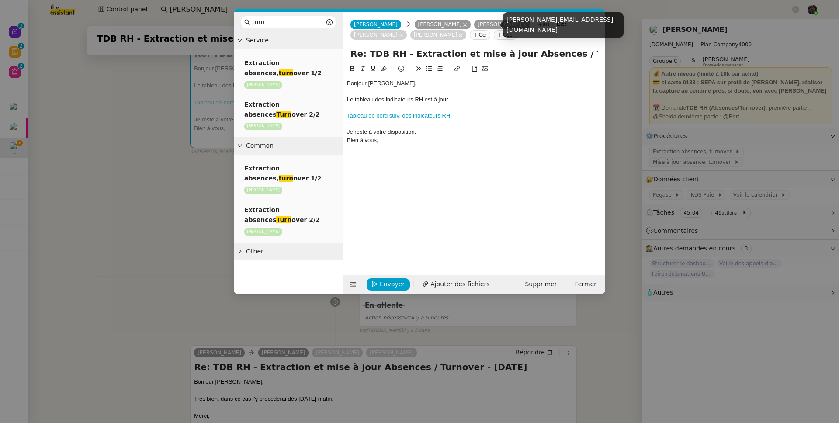
click at [523, 25] on icon at bounding box center [525, 25] width 4 height 4
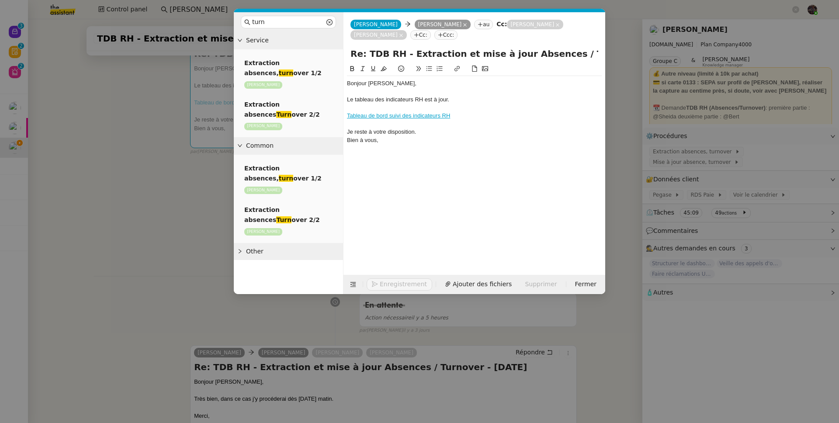
click at [445, 140] on div "Bien à vous," at bounding box center [474, 140] width 255 height 8
click at [426, 133] on div "Je reste à votre disposition." at bounding box center [474, 132] width 255 height 8
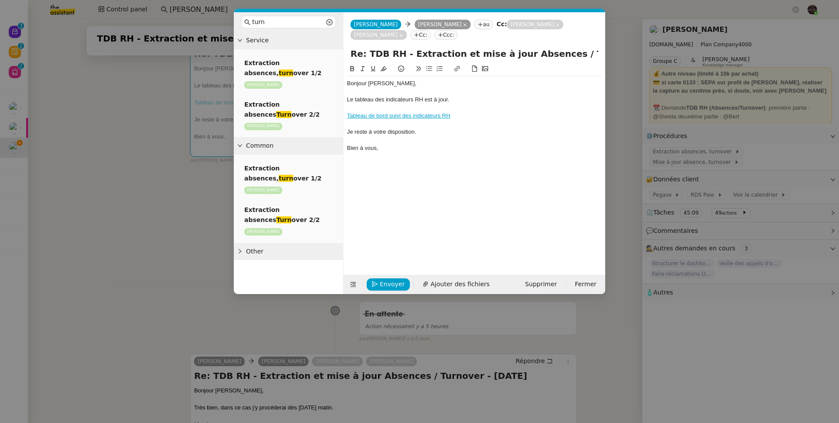
click at [354, 85] on div "Bonjour Camille, Alison," at bounding box center [474, 84] width 255 height 8
click at [384, 176] on div "Camille, Alison, Le tableau des indicateurs RH est à jour. Tableau de bord suiv…" at bounding box center [474, 163] width 255 height 198
click at [382, 135] on div "Je reste à votre disposition." at bounding box center [474, 132] width 255 height 8
click at [380, 158] on div "Camille, Alison, Le tableau des indicateurs RH est à jour. Tableau de bord suiv…" at bounding box center [474, 163] width 255 height 198
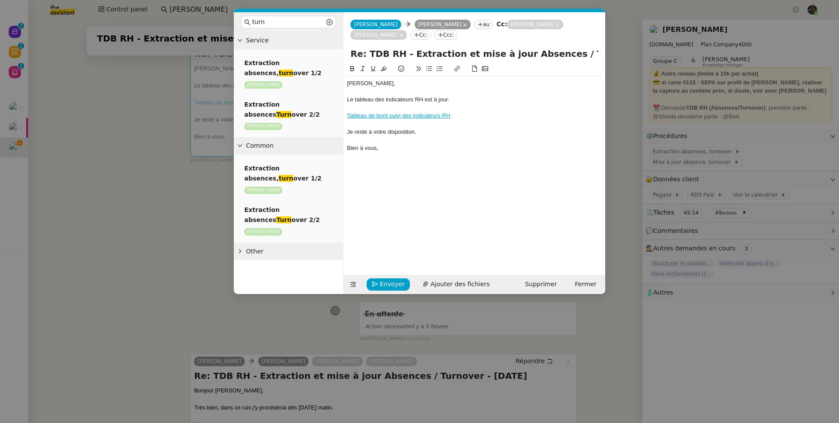
click at [391, 143] on div at bounding box center [474, 140] width 255 height 8
click at [393, 153] on div "Camille, Alison, Le tableau des indicateurs RH est à jour. Tableau de bord suiv…" at bounding box center [474, 116] width 255 height 80
click at [380, 287] on span "Envoyer" at bounding box center [392, 284] width 25 height 10
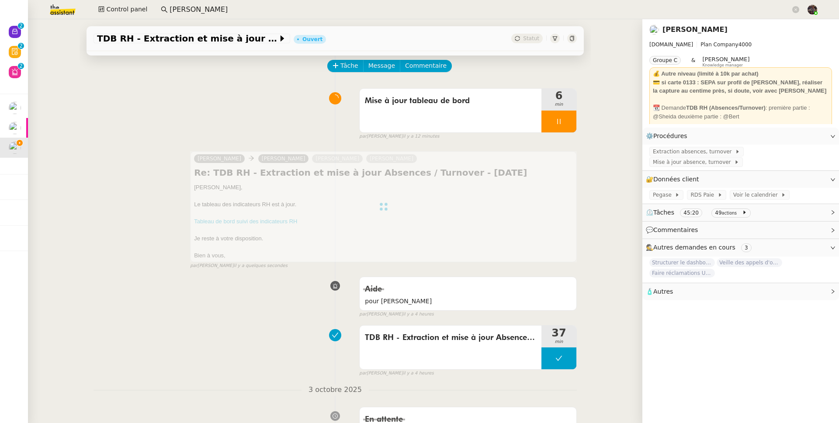
scroll to position [0, 0]
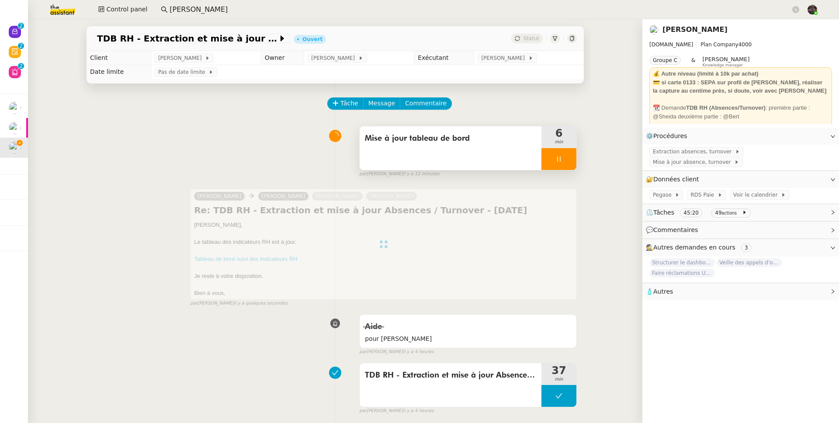
click at [556, 159] on icon at bounding box center [559, 159] width 7 height 7
click at [565, 158] on icon at bounding box center [568, 158] width 7 height 5
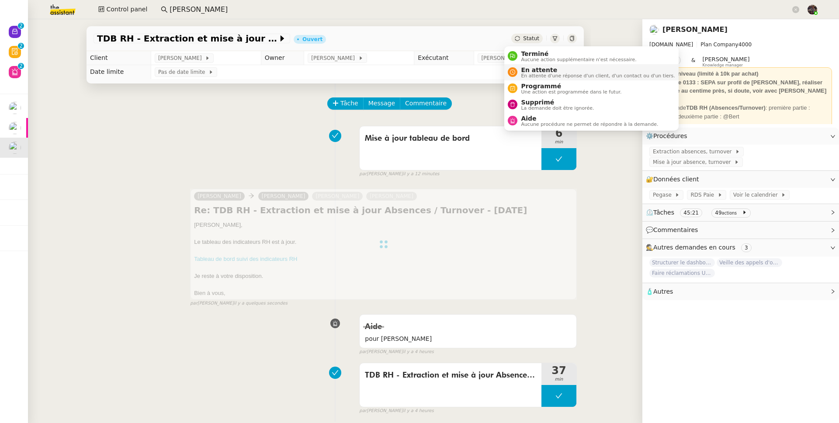
click at [535, 66] on span "En attente" at bounding box center [598, 69] width 154 height 7
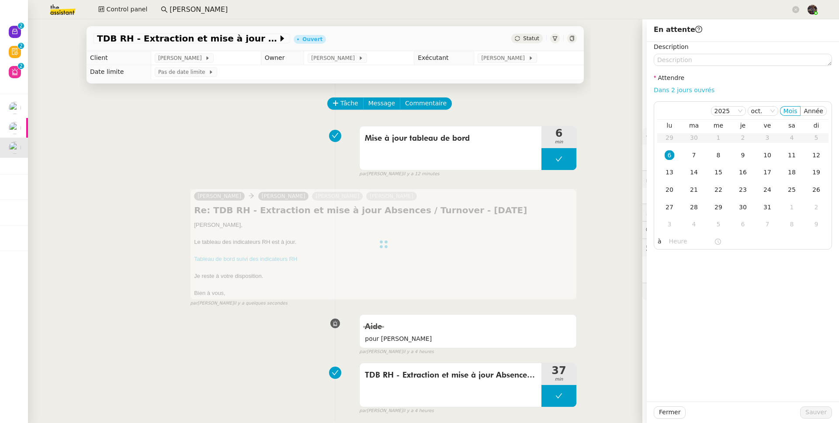
click at [688, 89] on link "Dans 2 jours ouvrés" at bounding box center [684, 90] width 61 height 7
type input "07:00"
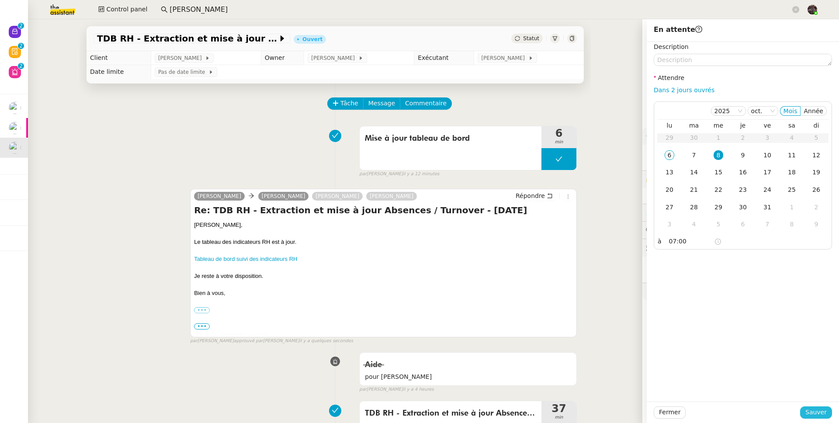
click at [814, 413] on span "Sauver" at bounding box center [816, 412] width 21 height 10
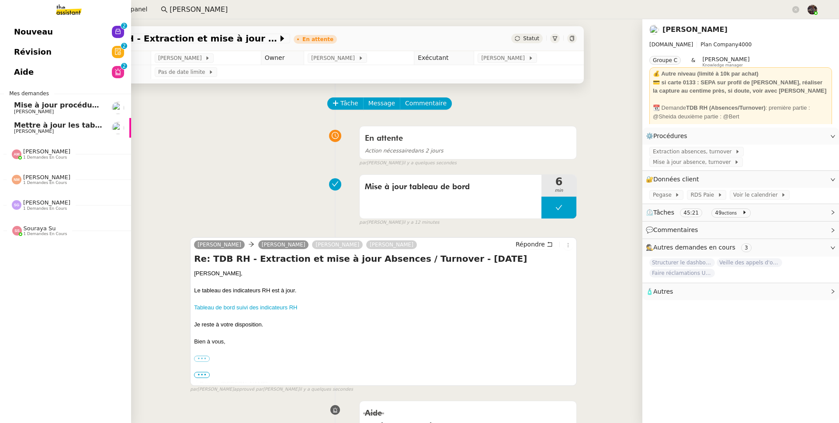
click at [61, 115] on link "Mise à jour procédure traitement FP [PERSON_NAME]" at bounding box center [65, 108] width 131 height 20
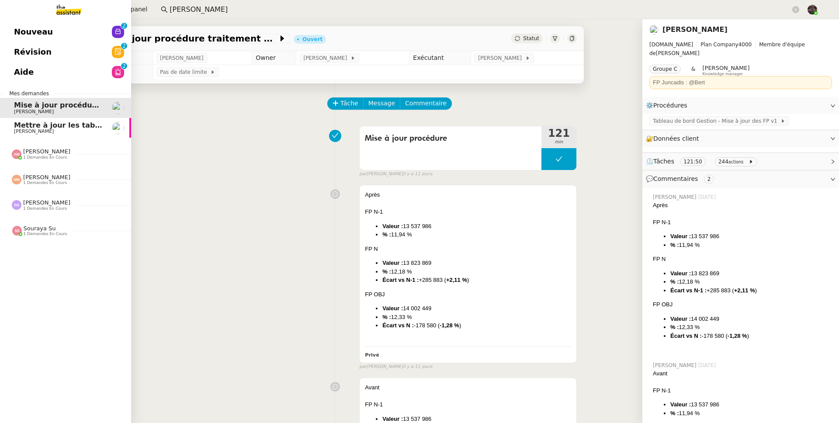
click at [63, 121] on span "Mettre à jour les tableaux M3N et MPAf" at bounding box center [91, 125] width 155 height 8
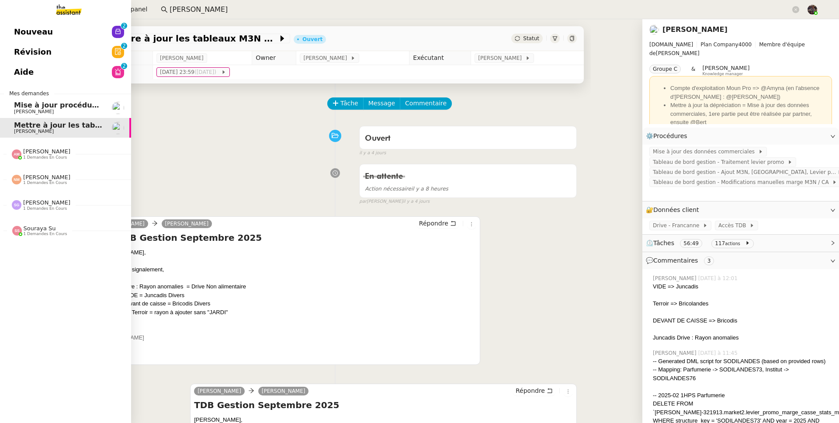
click at [35, 39] on link "Nouveau 0 1 2 3 4 5 6 7 8 9" at bounding box center [65, 32] width 131 height 20
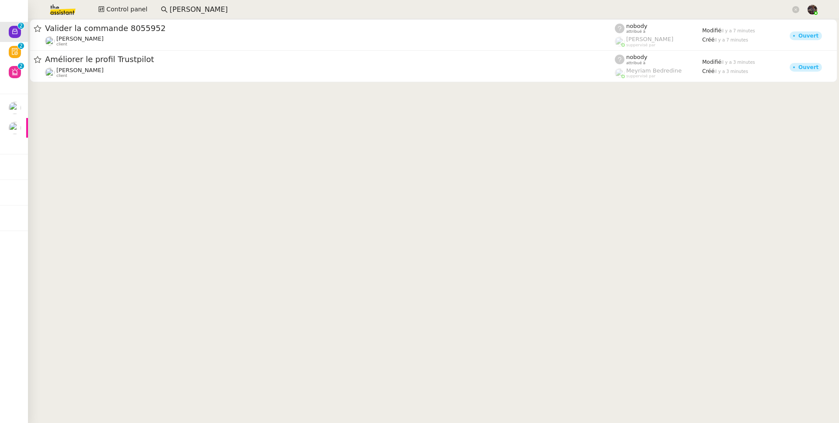
drag, startPoint x: 225, startPoint y: 124, endPoint x: 218, endPoint y: 124, distance: 7.0
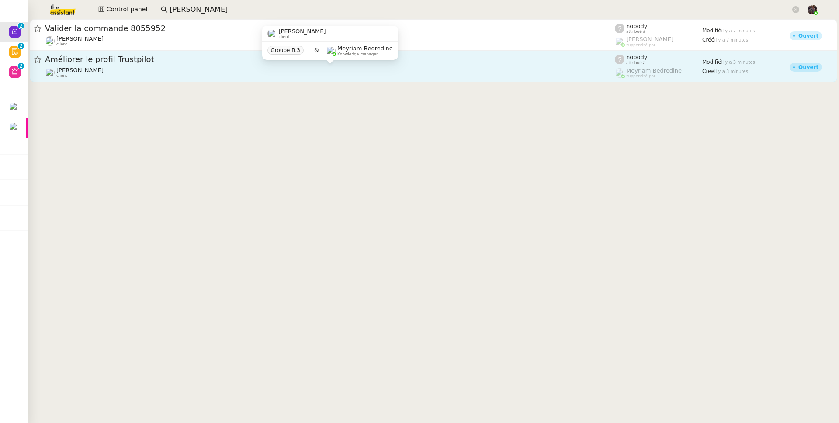
click at [120, 71] on div "Julien Decroix client" at bounding box center [330, 72] width 570 height 11
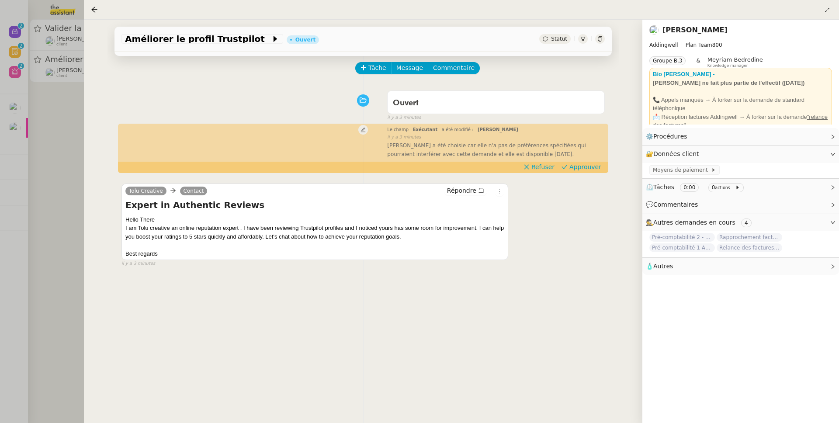
scroll to position [76, 0]
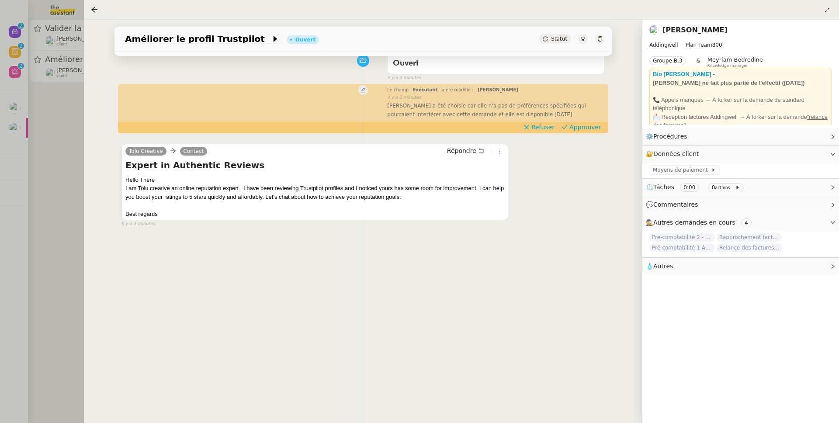
click at [35, 167] on div at bounding box center [419, 211] width 839 height 423
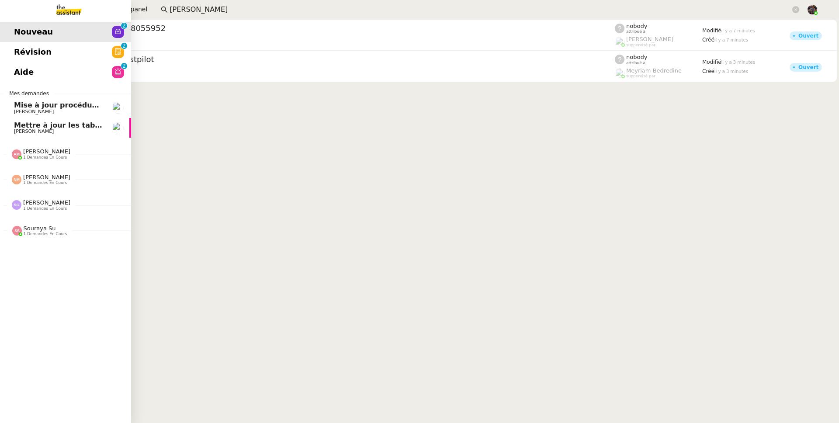
click at [45, 122] on span "Mettre à jour les tableaux M3N et MPAf" at bounding box center [91, 125] width 155 height 8
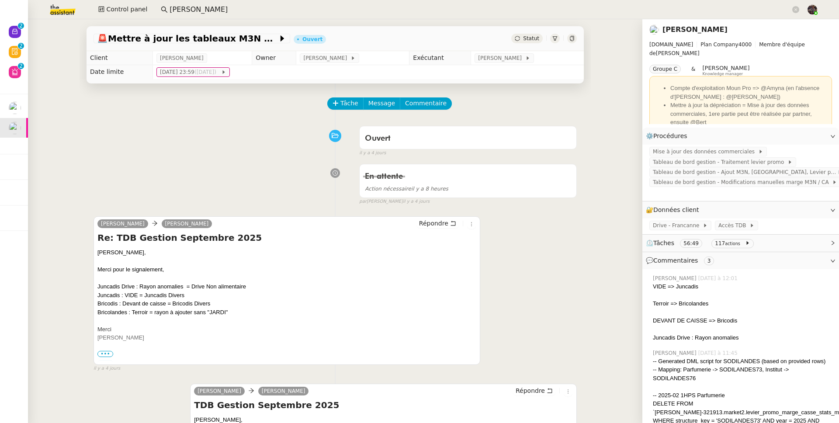
click at [75, 12] on img at bounding box center [56, 9] width 68 height 19
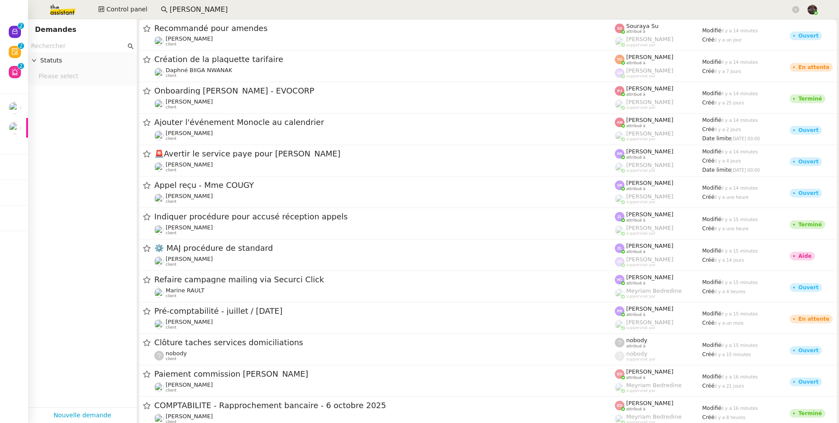
click at [88, 78] on nz-select-top-control "Please select" at bounding box center [82, 76] width 95 height 11
click at [81, 49] on input "text" at bounding box center [78, 46] width 95 height 10
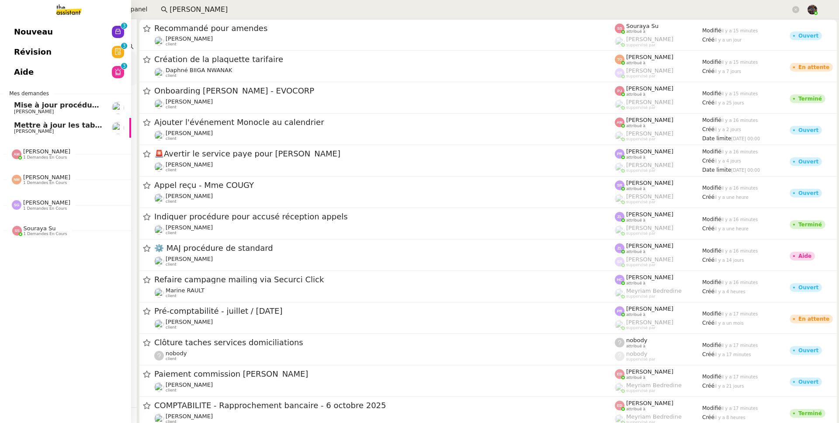
click at [37, 128] on span "Mettre à jour les tableaux M3N et MPAf" at bounding box center [91, 125] width 155 height 8
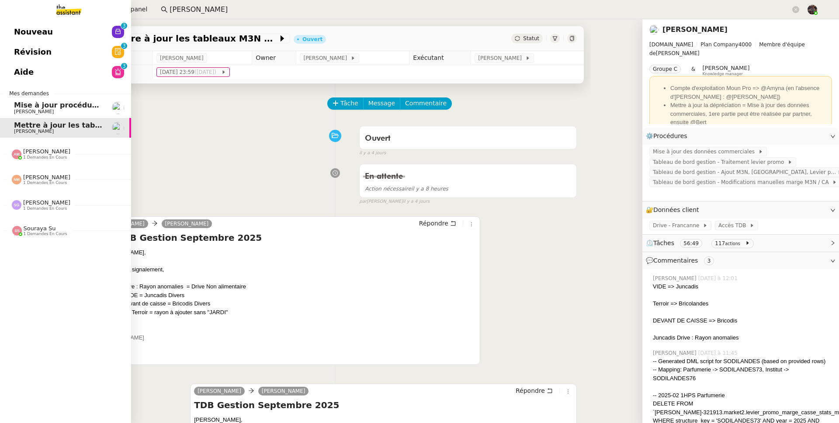
click at [55, 150] on span "[PERSON_NAME]" at bounding box center [46, 151] width 47 height 7
click at [61, 172] on span "Mettre à jour le FP pour septembre 2025" at bounding box center [96, 171] width 165 height 8
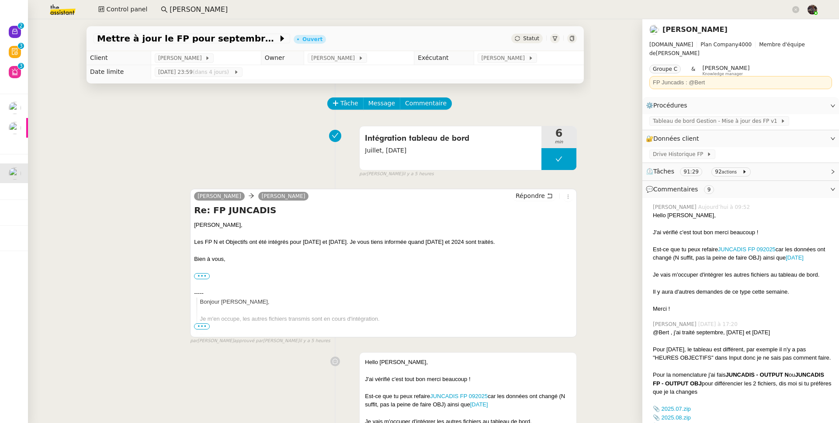
click at [179, 11] on input "frank m" at bounding box center [480, 10] width 621 height 12
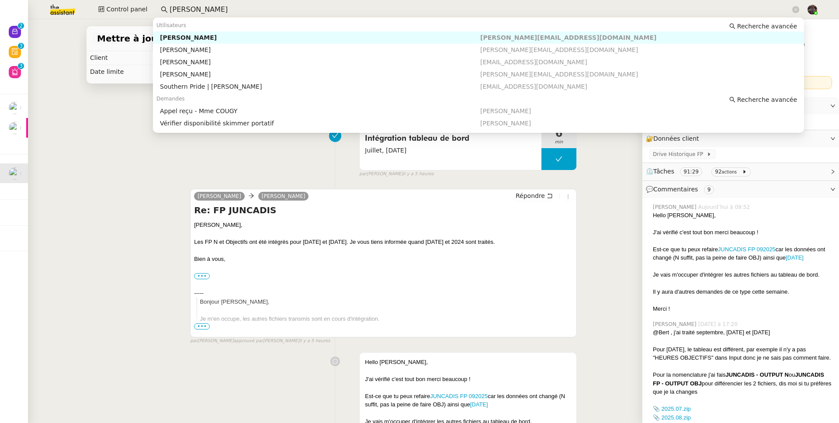
click at [179, 11] on input "frank m" at bounding box center [480, 10] width 621 height 12
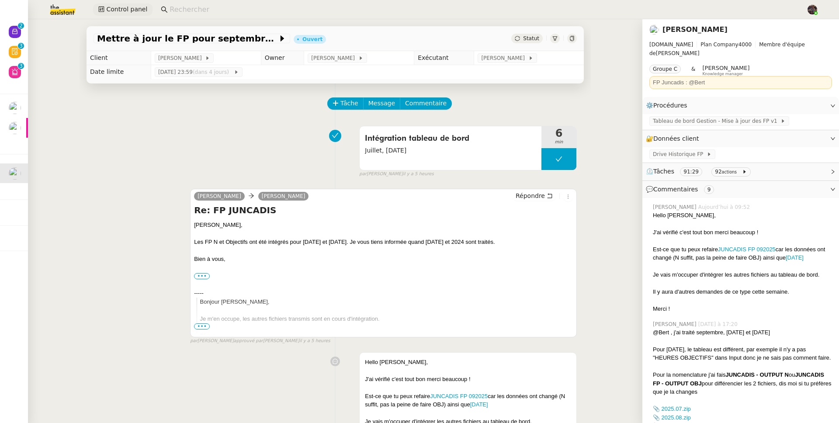
click at [141, 8] on span "Control panel" at bounding box center [126, 9] width 41 height 10
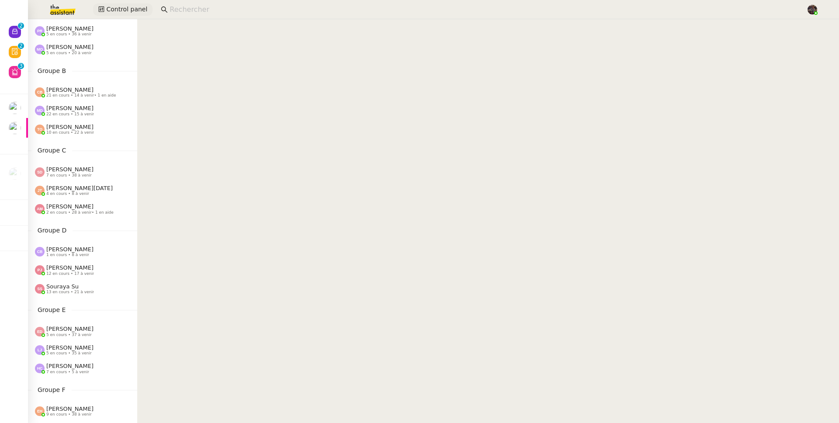
scroll to position [103, 0]
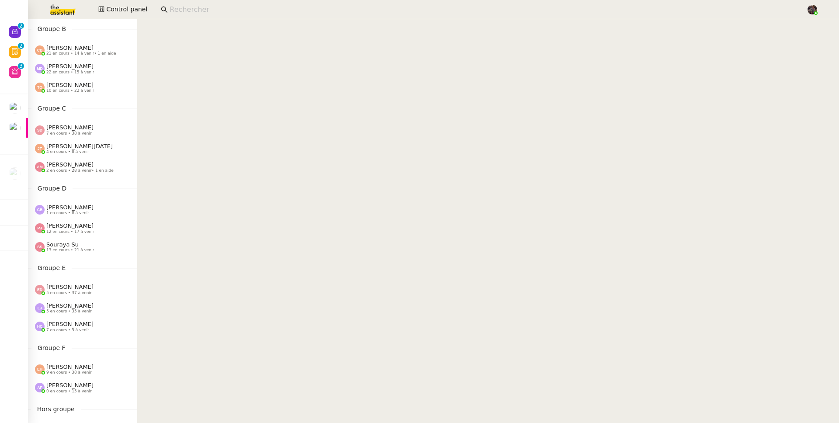
click at [66, 170] on span "2 en cours • 28 à venir • 1 en aide" at bounding box center [79, 170] width 67 height 5
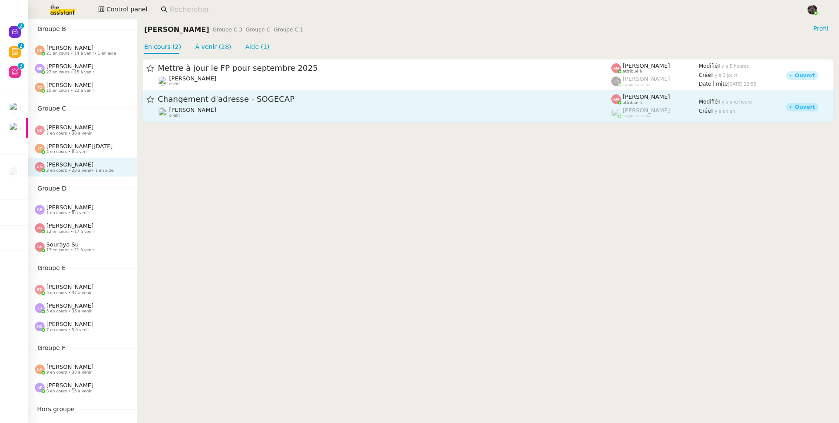
click at [222, 110] on div "Sylvie Magnaval client" at bounding box center [385, 112] width 454 height 11
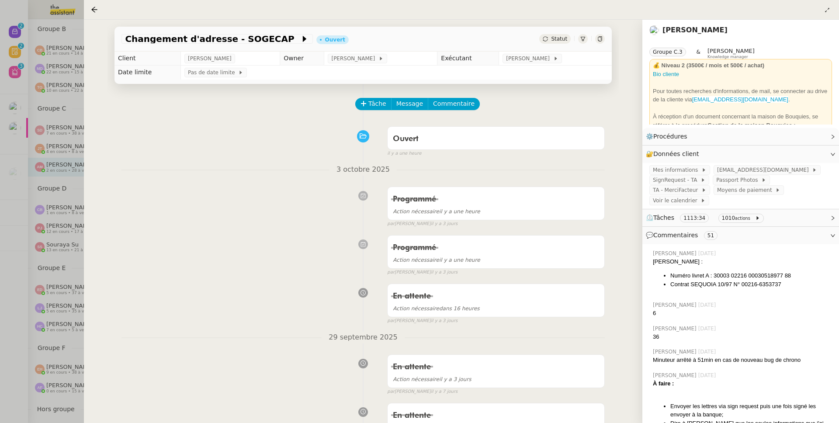
click at [61, 204] on div at bounding box center [419, 211] width 839 height 423
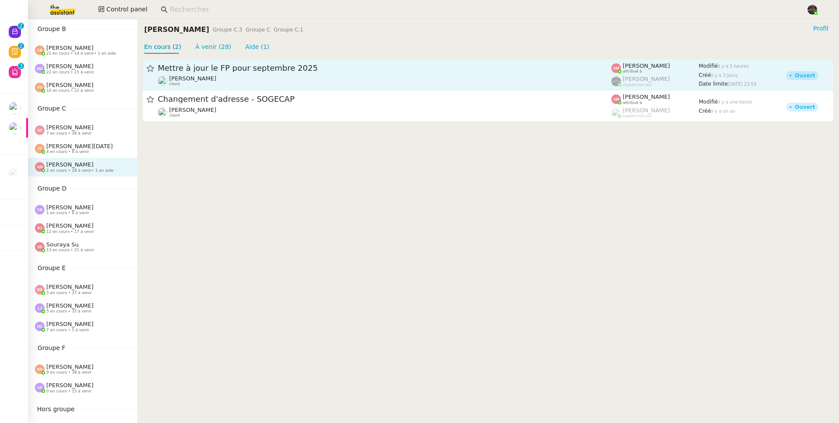
click at [203, 77] on span "[PERSON_NAME]" at bounding box center [192, 78] width 47 height 7
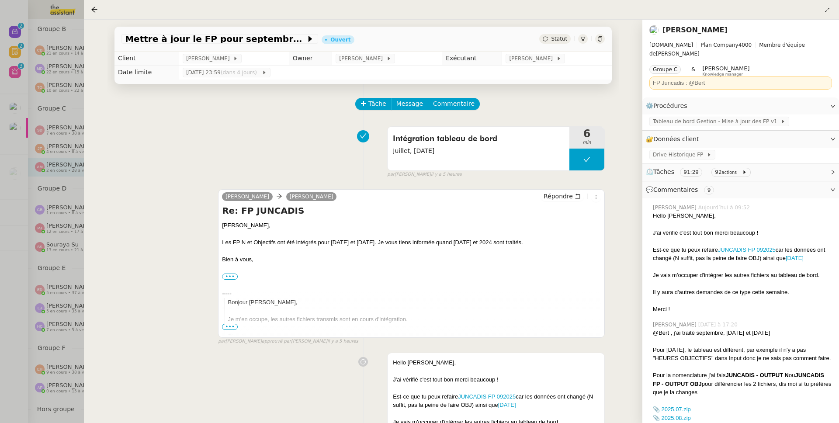
click at [44, 177] on div at bounding box center [419, 211] width 839 height 423
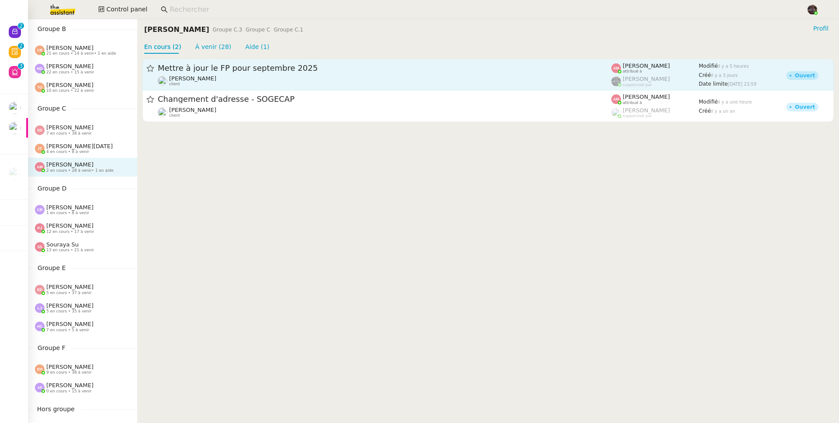
click at [223, 89] on link "Mettre à jour le FP pour septembre 2025 Alison Picard-Boix client Amyna Mehrez …" at bounding box center [487, 74] width 691 height 31
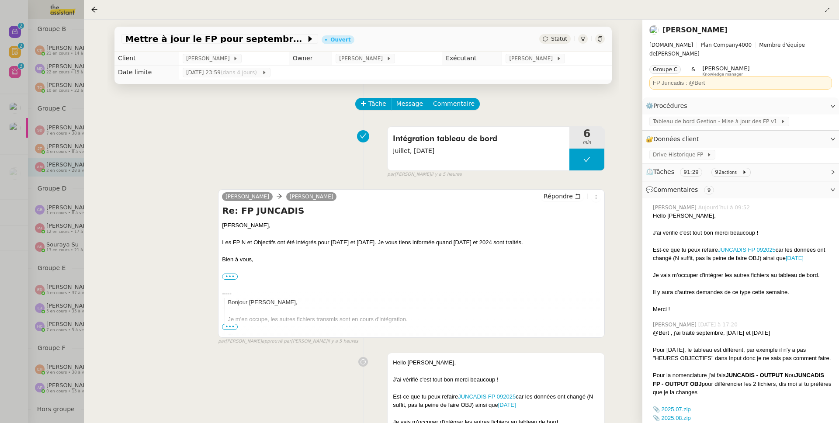
click at [60, 147] on div at bounding box center [419, 211] width 839 height 423
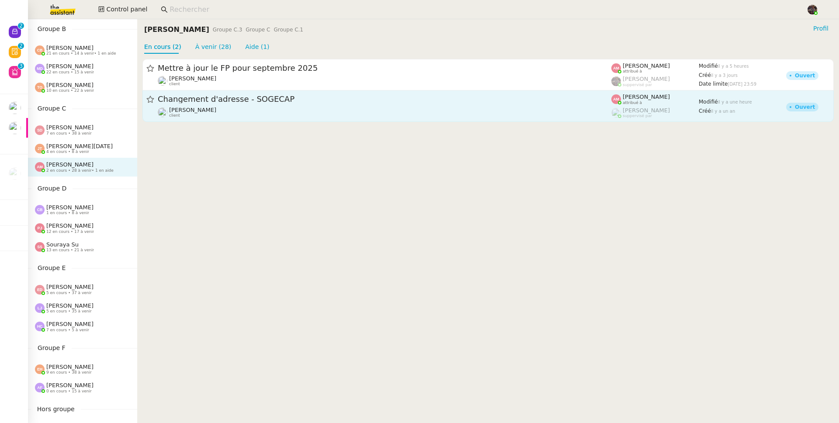
click at [267, 111] on div "Sylvie Magnaval client" at bounding box center [385, 112] width 454 height 11
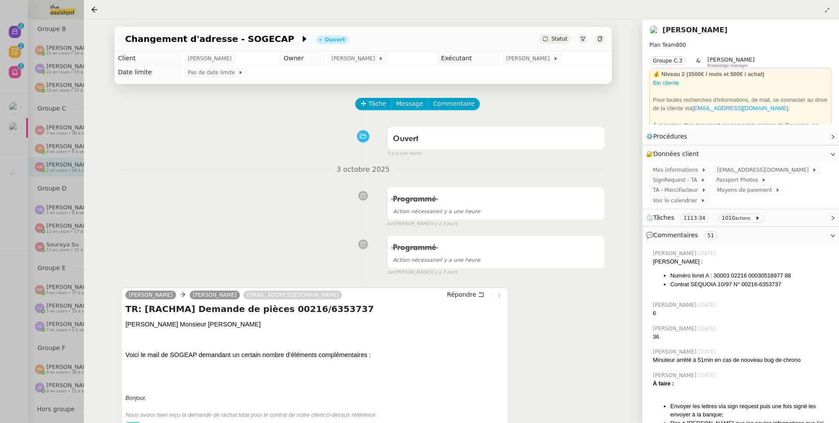
scroll to position [164, 0]
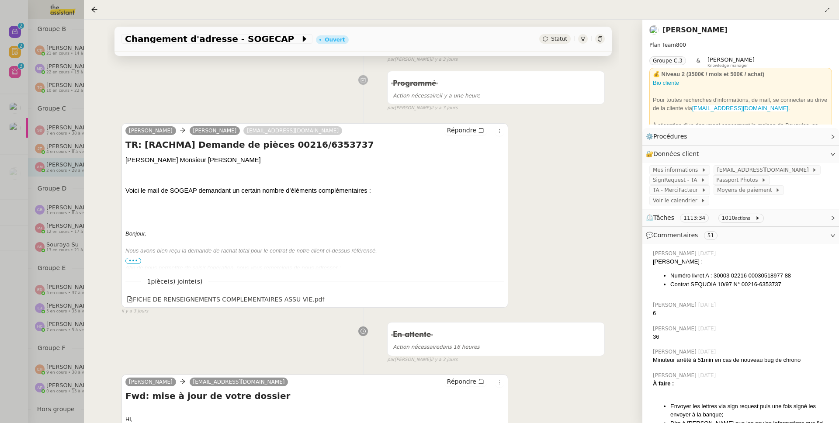
click at [49, 195] on div at bounding box center [419, 211] width 839 height 423
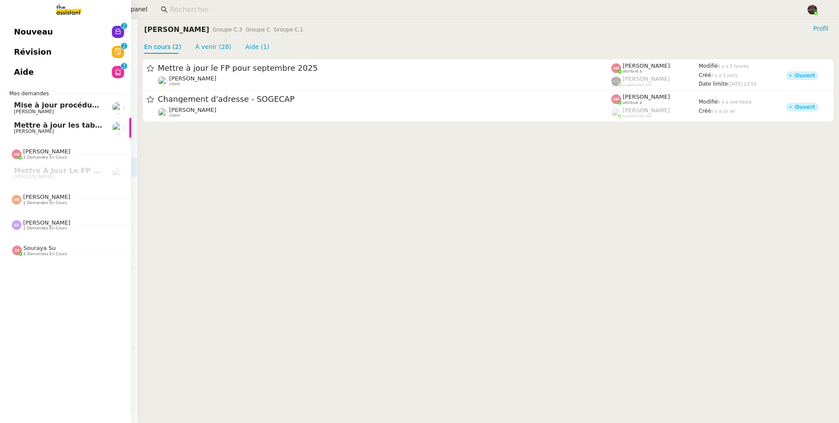
click at [7, 129] on link "Mettre à jour les tableaux M3N et MPAf [PERSON_NAME]" at bounding box center [65, 128] width 131 height 20
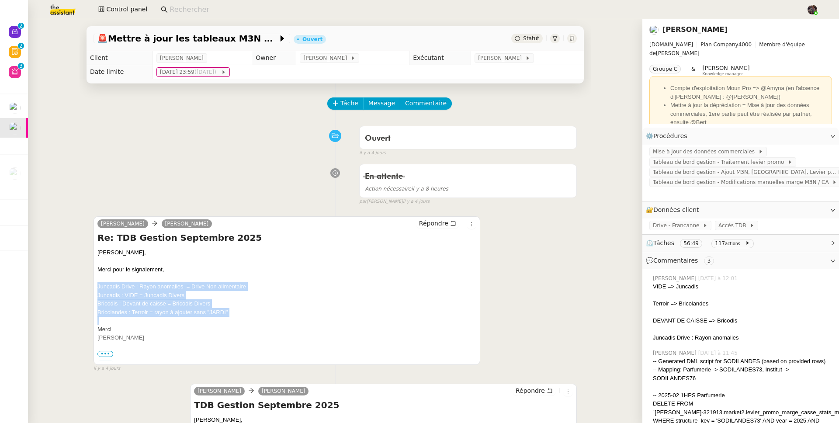
drag, startPoint x: 248, startPoint y: 321, endPoint x: 82, endPoint y: 291, distance: 168.3
click at [327, 102] on button "Tâche" at bounding box center [345, 103] width 36 height 12
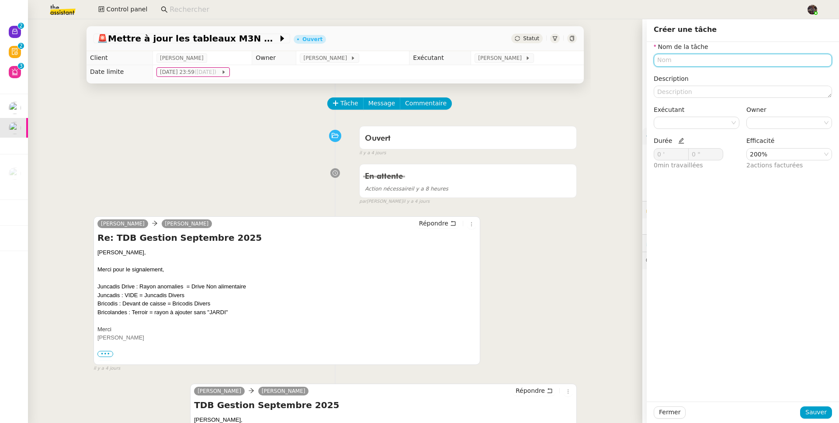
click at [672, 57] on input "text" at bounding box center [743, 60] width 178 height 13
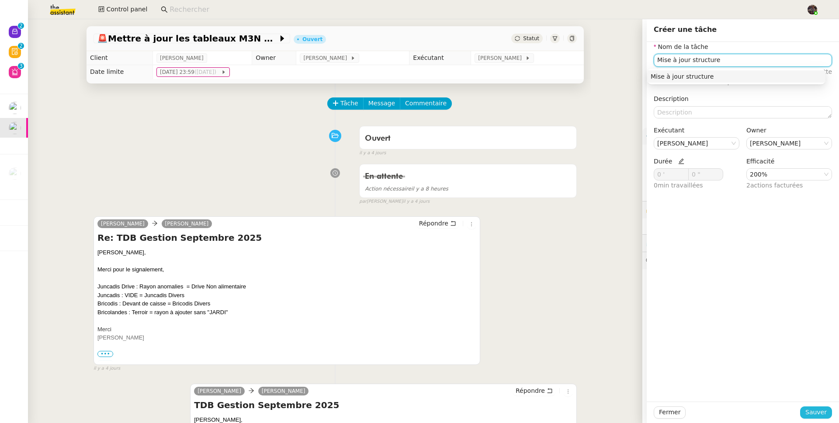
type input "Mise à jour structure"
drag, startPoint x: 802, startPoint y: 414, endPoint x: 789, endPoint y: 396, distance: 22.7
click at [806, 414] on span "Sauver" at bounding box center [816, 412] width 21 height 10
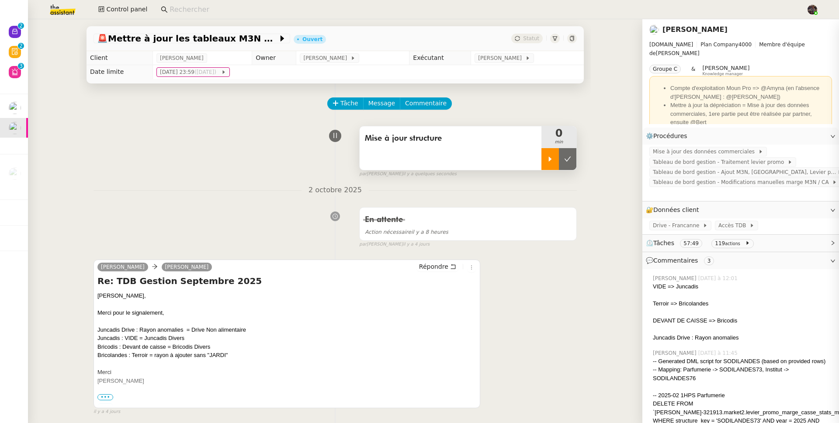
click at [542, 161] on div at bounding box center [550, 159] width 17 height 22
click at [542, 159] on div at bounding box center [559, 159] width 35 height 22
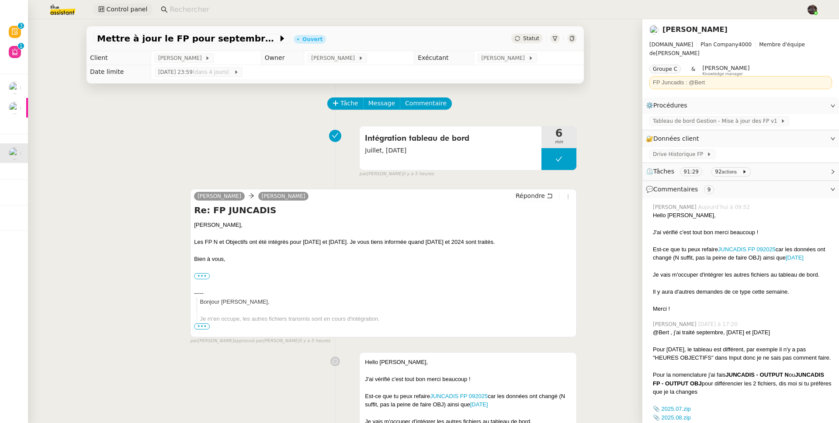
click at [113, 12] on span "Control panel" at bounding box center [126, 9] width 41 height 10
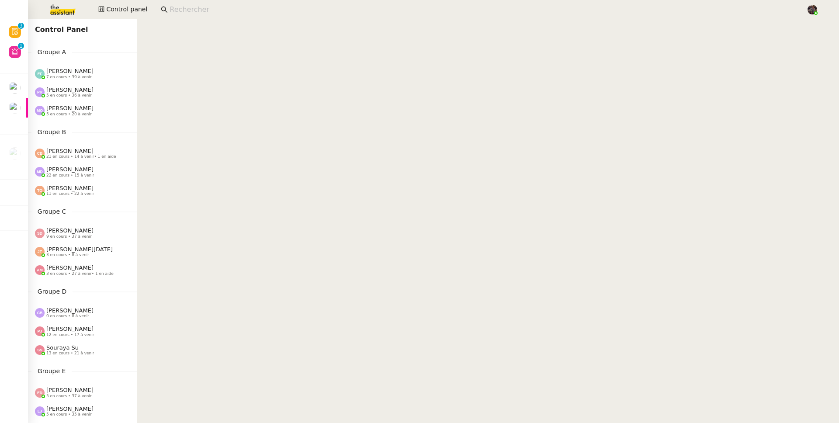
click at [79, 271] on span "3 en cours • 27 à venir • 1 en aide" at bounding box center [79, 273] width 67 height 5
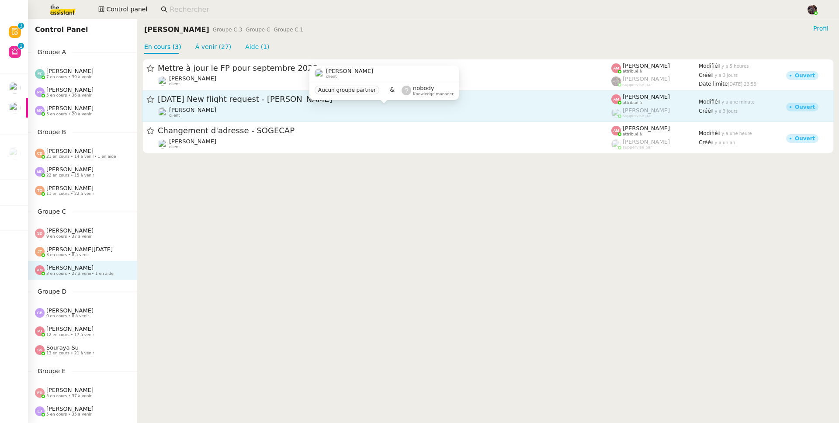
click at [208, 110] on div "Louis Frei client" at bounding box center [385, 112] width 454 height 11
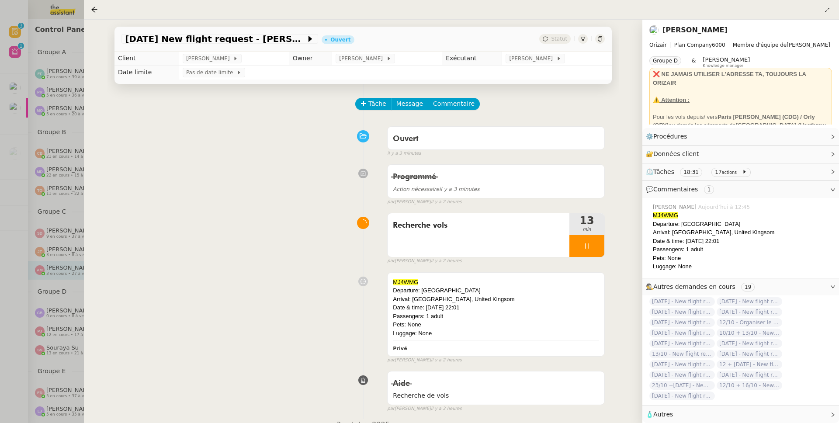
click at [198, 197] on div "Programmé Action nécessaire il y a 3 minutes false par Amyna M. il y a 2 heures" at bounding box center [363, 182] width 483 height 45
click at [59, 194] on div at bounding box center [419, 211] width 839 height 423
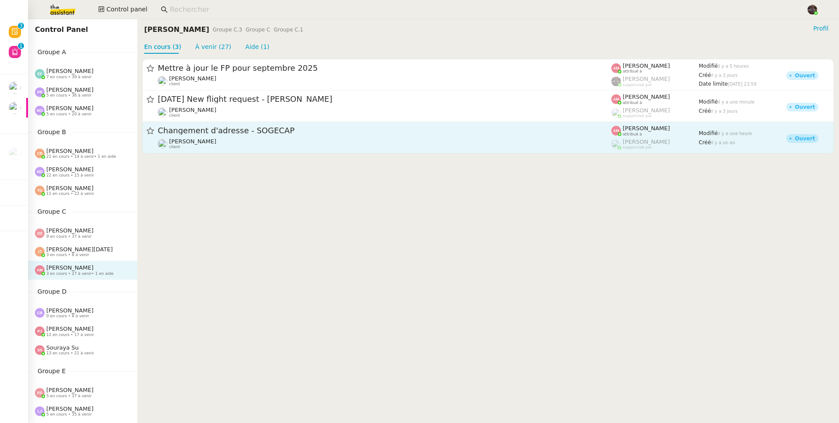
click at [222, 142] on div "Sylvie Magnaval client" at bounding box center [385, 143] width 454 height 11
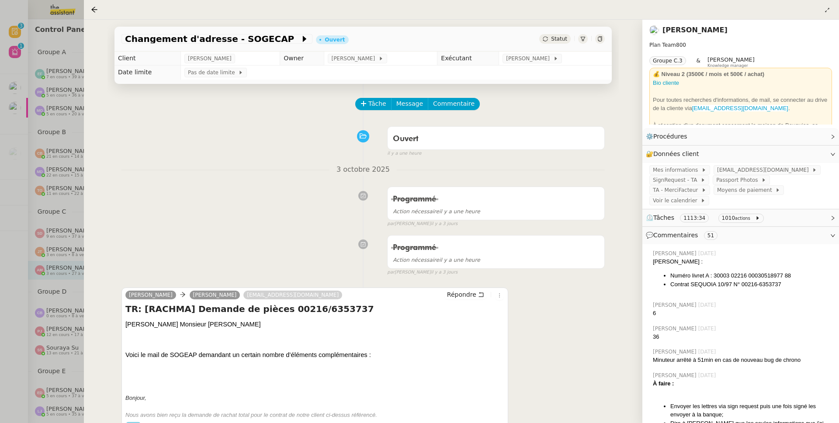
click at [36, 189] on div at bounding box center [419, 211] width 839 height 423
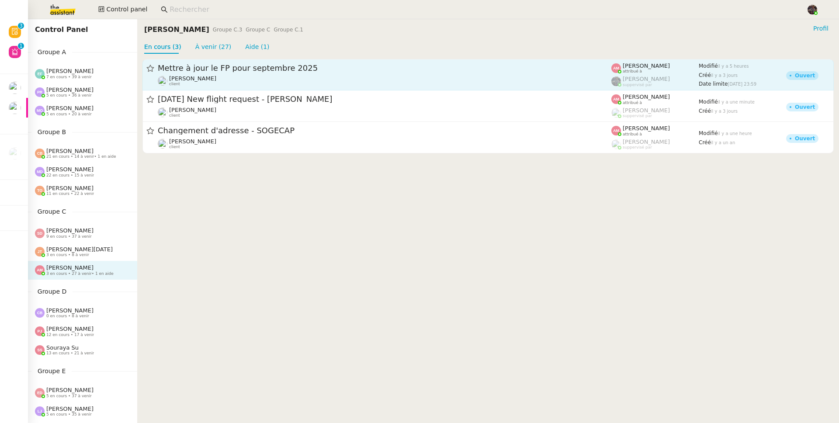
click at [208, 87] on link "Mettre à jour le FP pour septembre 2025 Alison Picard-Boix client Amyna Mehrez …" at bounding box center [487, 74] width 691 height 31
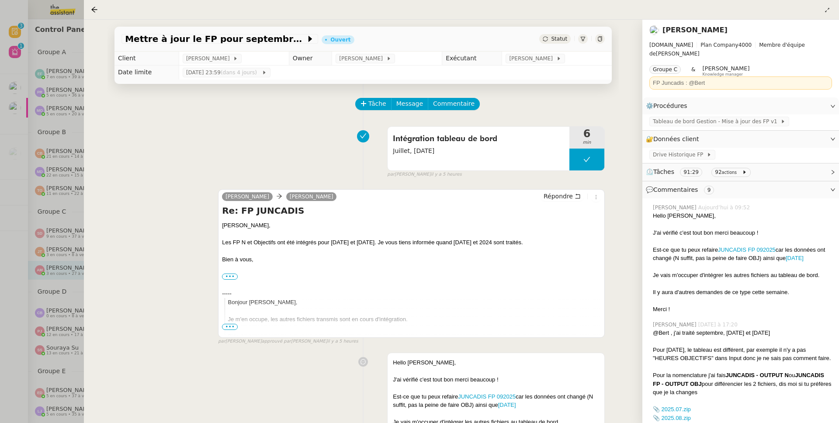
click at [170, 236] on div "camille Alison Picard-Boix Répondre Re: FP JUNCADIS Alison, Les FP N et Objecti…" at bounding box center [363, 263] width 483 height 164
click at [84, 229] on div "Mettre à jour le FP pour septembre 2025 Ouvert Statut Client Alison Picard-Boix…" at bounding box center [363, 221] width 559 height 403
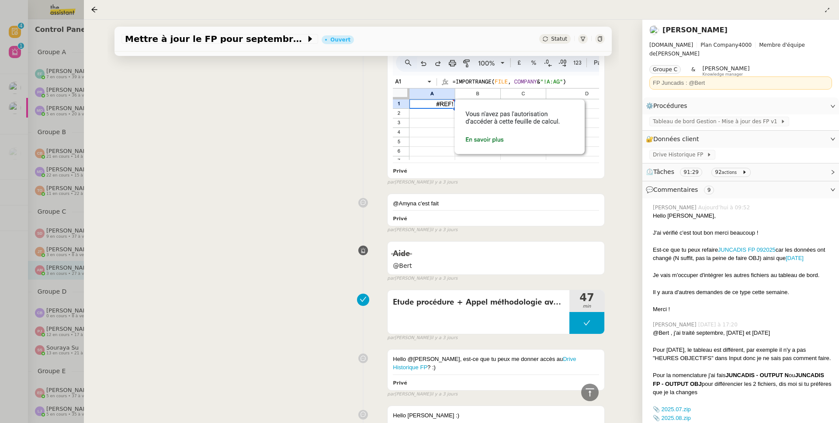
scroll to position [1776, 0]
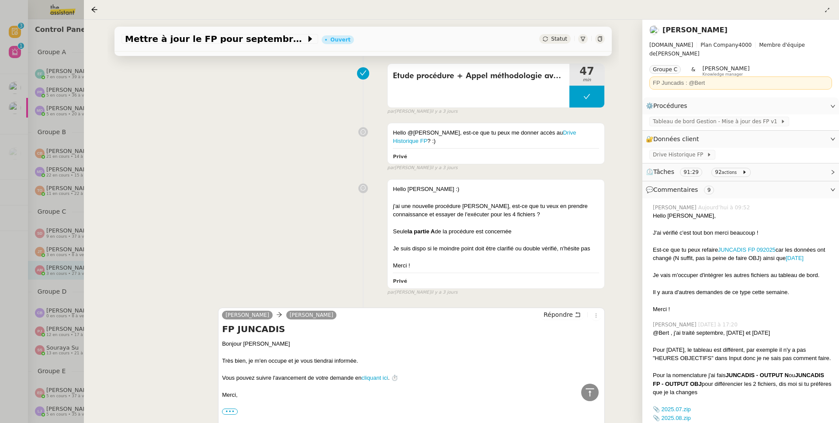
click at [40, 198] on div at bounding box center [419, 211] width 839 height 423
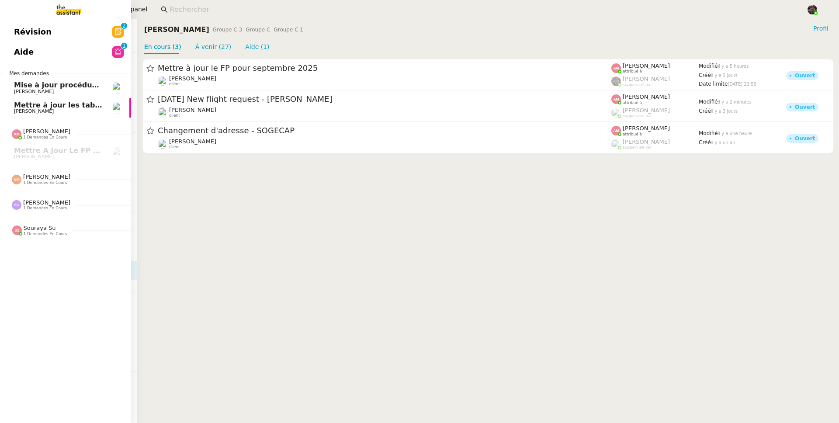
click at [14, 112] on span "[PERSON_NAME]" at bounding box center [34, 111] width 40 height 6
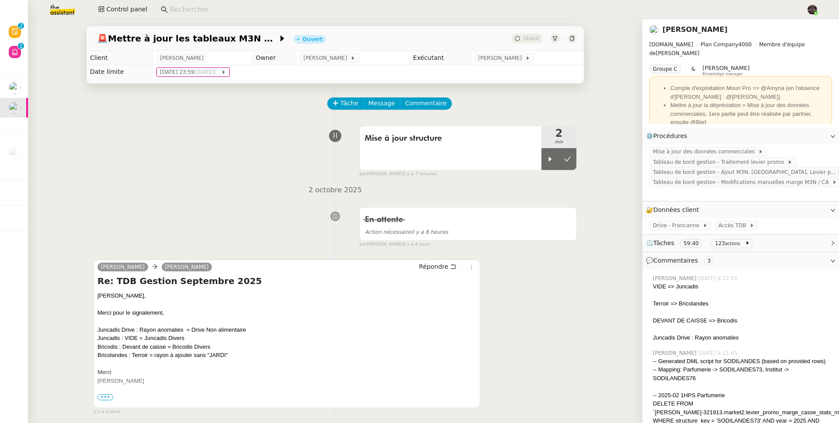
scroll to position [75, 0]
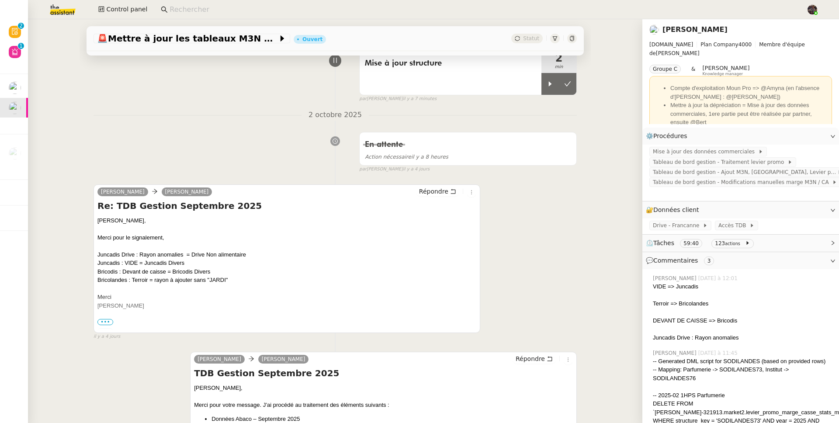
click at [142, 255] on div "Juncadis Drive : Rayon anomalies = Drive Non alimentaire" at bounding box center [286, 254] width 379 height 9
drag, startPoint x: 142, startPoint y: 255, endPoint x: 167, endPoint y: 257, distance: 25.8
click at [167, 257] on div "Juncadis Drive : Rayon anomalies = Drive Non alimentaire" at bounding box center [286, 254] width 379 height 9
copy div "Rayon anomalies"
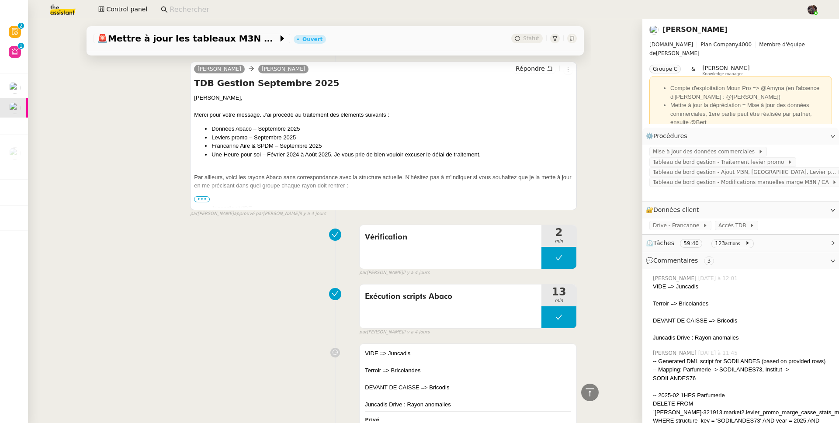
click at [201, 198] on span "•••" at bounding box center [202, 199] width 16 height 6
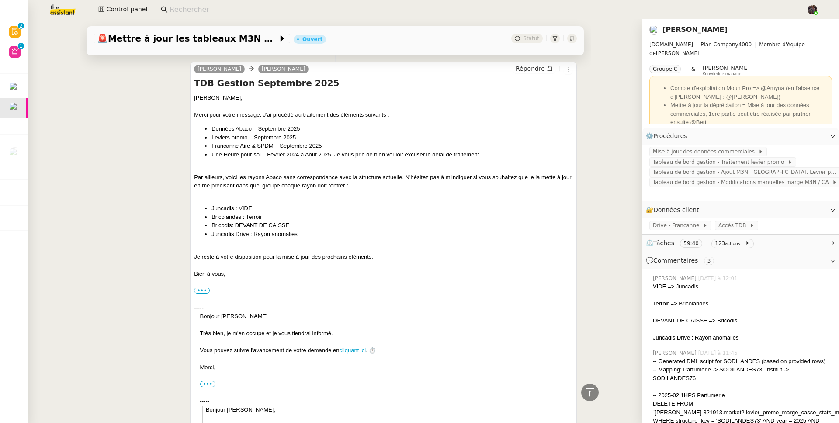
scroll to position [367, 0]
click at [243, 204] on li "Juncadis : VIDE" at bounding box center [392, 206] width 361 height 9
copy li "VIDE"
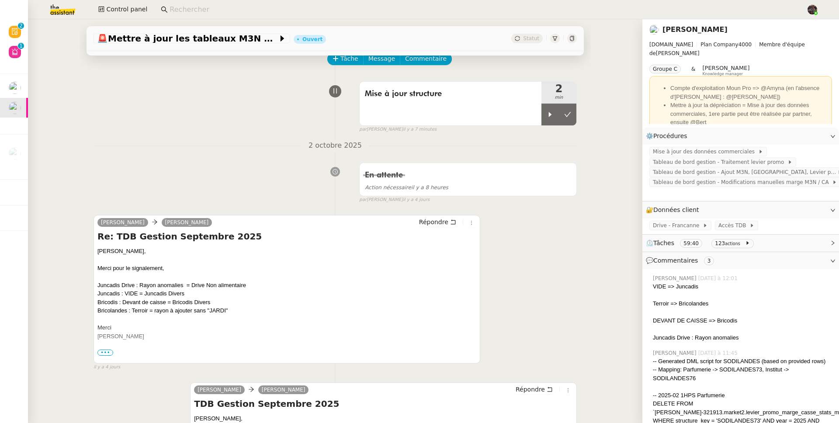
scroll to position [0, 0]
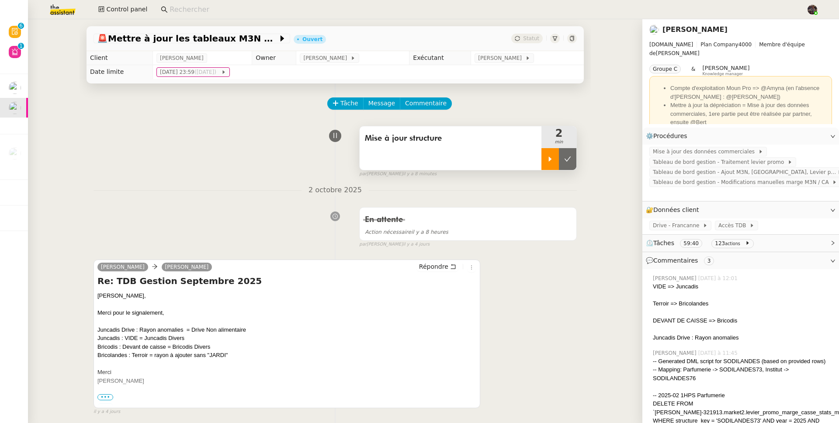
click at [547, 158] on icon at bounding box center [550, 159] width 7 height 7
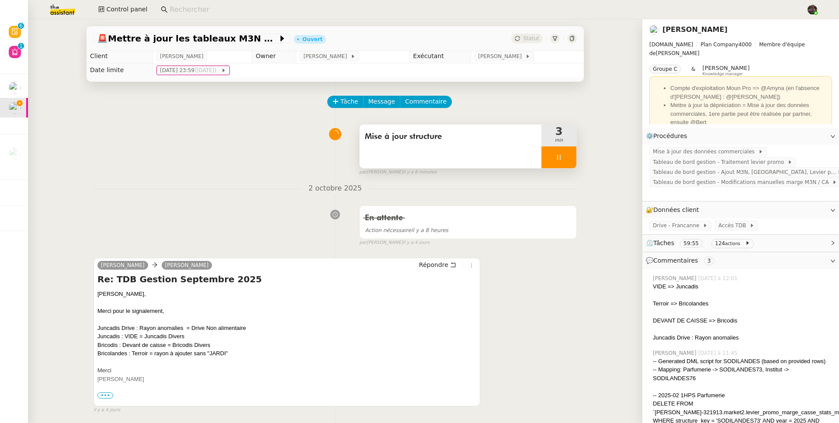
click at [194, 328] on div "Juncadis Drive : Rayon anomalies = Drive Non alimentaire" at bounding box center [286, 328] width 379 height 9
drag, startPoint x: 194, startPoint y: 328, endPoint x: 237, endPoint y: 329, distance: 42.4
click at [237, 329] on div "Juncadis Drive : Rayon anomalies = Drive Non alimentaire" at bounding box center [286, 328] width 379 height 9
copy div "Drive Non alimentaire"
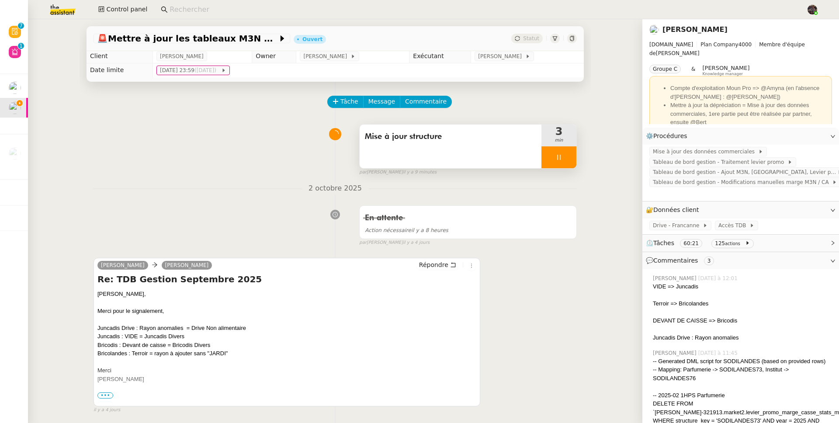
click at [142, 330] on div "Juncadis Drive : Rayon anomalies = Drive Non alimentaire" at bounding box center [286, 328] width 379 height 9
drag, startPoint x: 142, startPoint y: 330, endPoint x: 162, endPoint y: 330, distance: 20.1
click at [162, 330] on div "Juncadis Drive : Rayon anomalies = Drive Non alimentaire" at bounding box center [286, 328] width 379 height 9
copy div "Rayon anomalies"
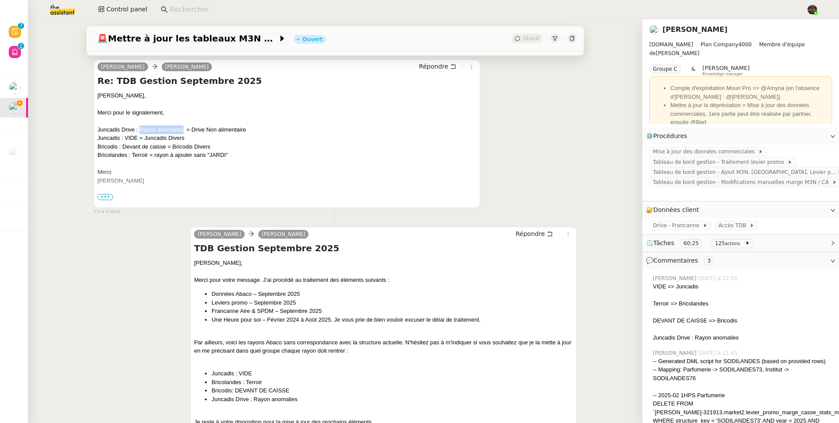
scroll to position [211, 0]
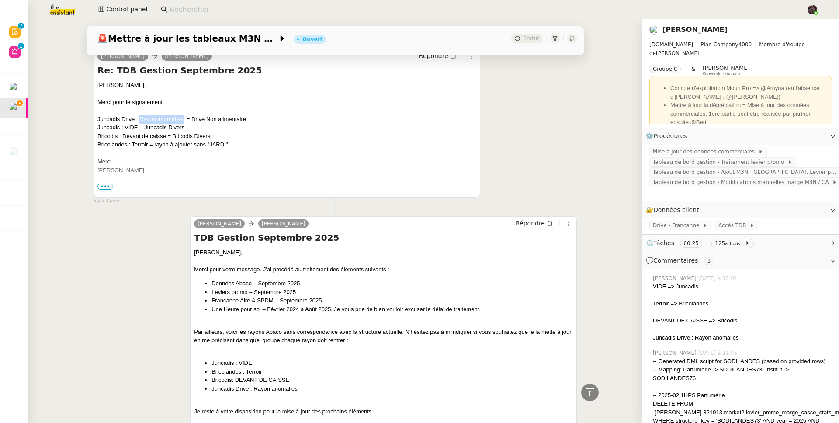
click at [261, 386] on li "Juncadis Drive : Rayon anomalies" at bounding box center [392, 389] width 361 height 9
click at [258, 391] on li "Juncadis Drive : Rayon anomalies" at bounding box center [392, 389] width 361 height 9
click at [292, 390] on li "Juncadis Drive : Rayon anomalies" at bounding box center [392, 389] width 361 height 9
copy li "Rayon anomalies"
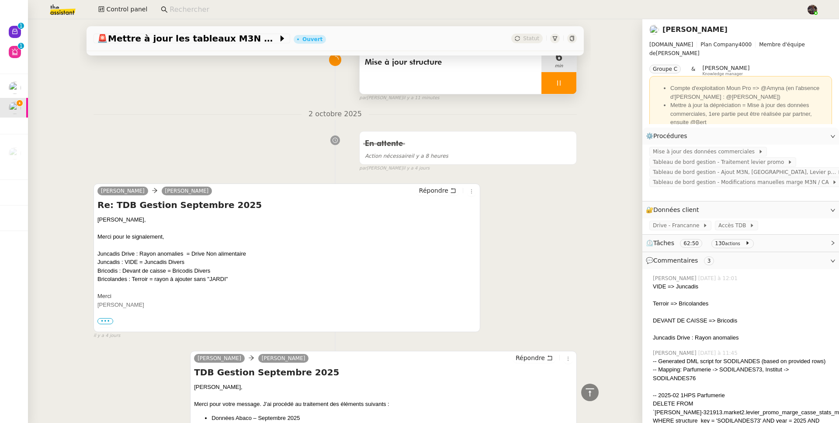
scroll to position [0, 0]
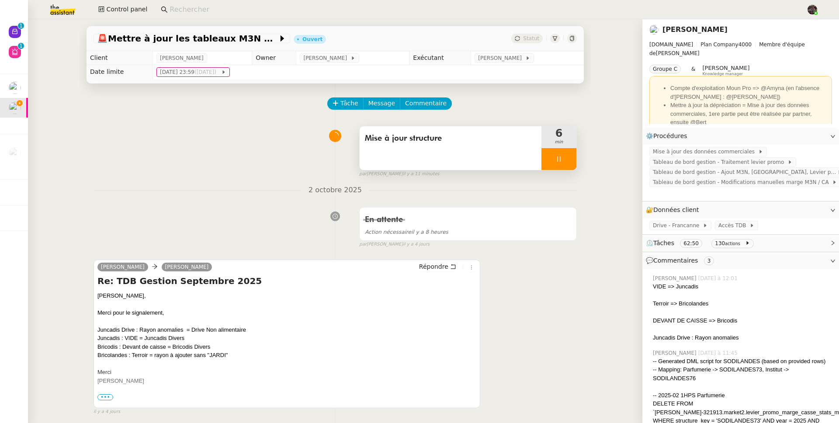
click at [547, 158] on div at bounding box center [559, 159] width 35 height 22
click at [542, 165] on div at bounding box center [550, 159] width 17 height 22
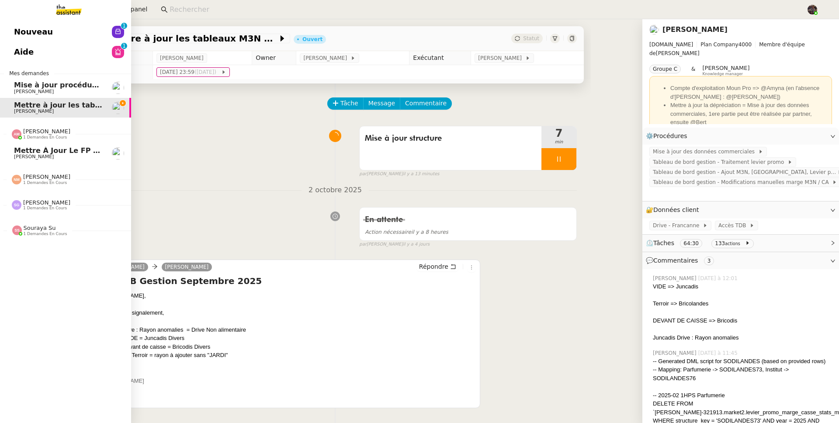
click at [15, 149] on span "Mettre à jour le FP pour septembre 2025" at bounding box center [96, 150] width 165 height 8
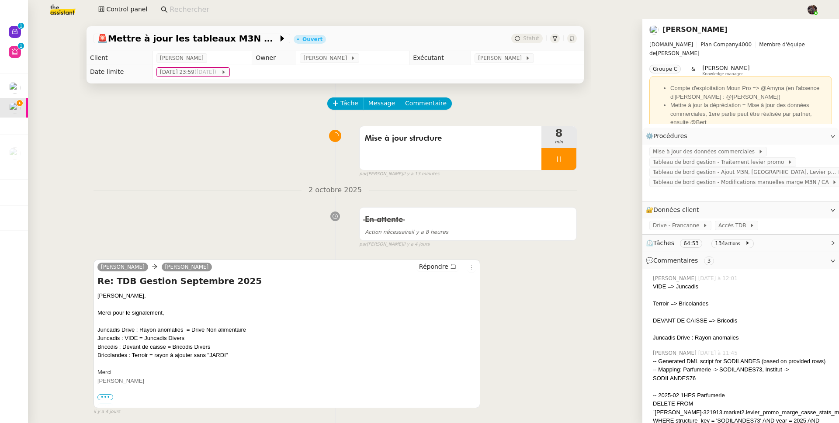
click at [132, 348] on div "Bricodis : Devant de caisse = Bricodis Divers" at bounding box center [286, 347] width 379 height 9
drag, startPoint x: 132, startPoint y: 348, endPoint x: 150, endPoint y: 348, distance: 17.9
click at [150, 348] on div "Bricodis : Devant de caisse = Bricodis Divers" at bounding box center [286, 347] width 379 height 9
copy div "Devant de caisse"
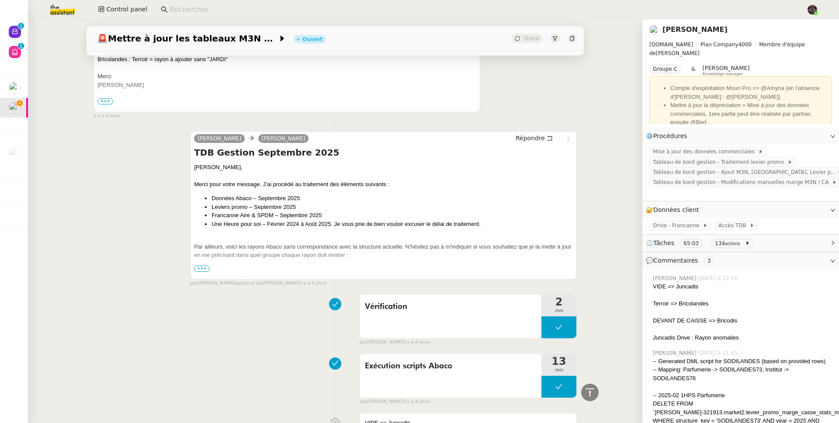
click at [198, 267] on div at bounding box center [383, 264] width 379 height 9
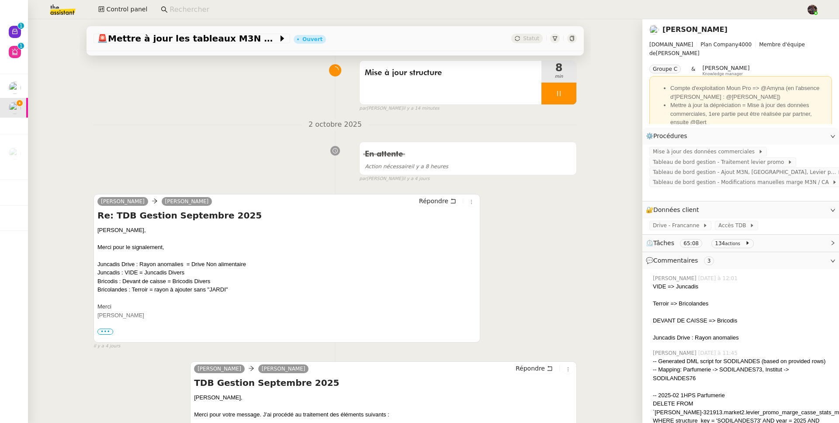
scroll to position [0, 0]
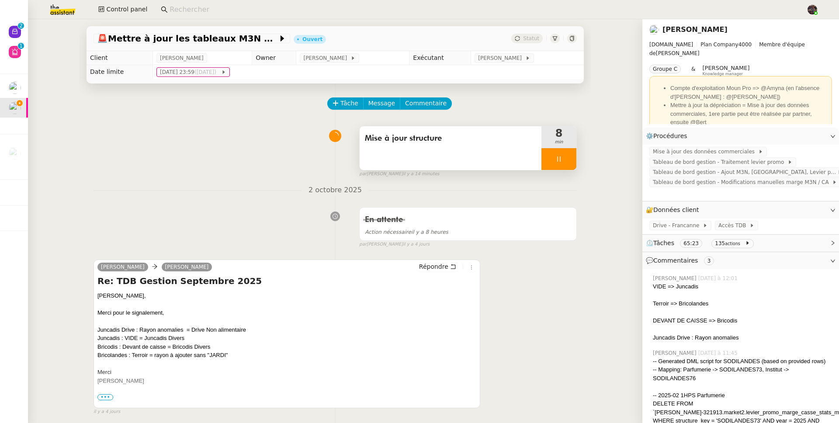
click at [548, 165] on div at bounding box center [559, 159] width 35 height 22
